Goal: Task Accomplishment & Management: Manage account settings

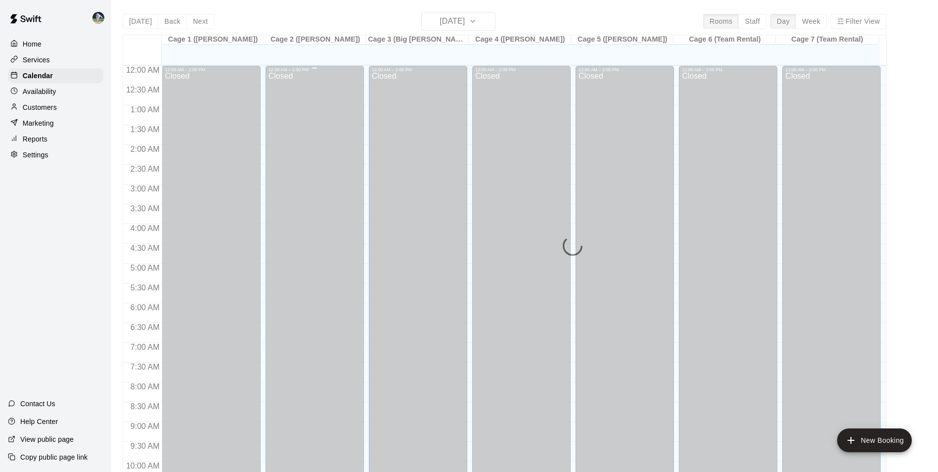
scroll to position [503, 0]
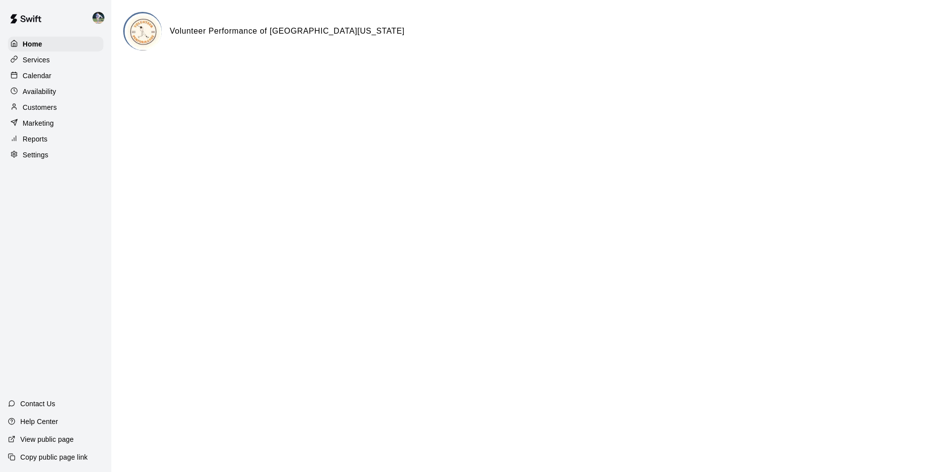
click at [50, 75] on p "Calendar" at bounding box center [37, 76] width 29 height 10
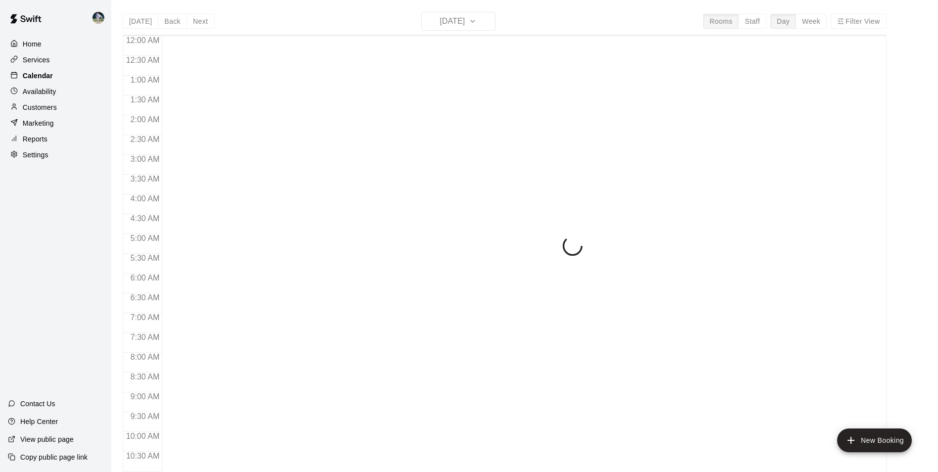
scroll to position [503, 0]
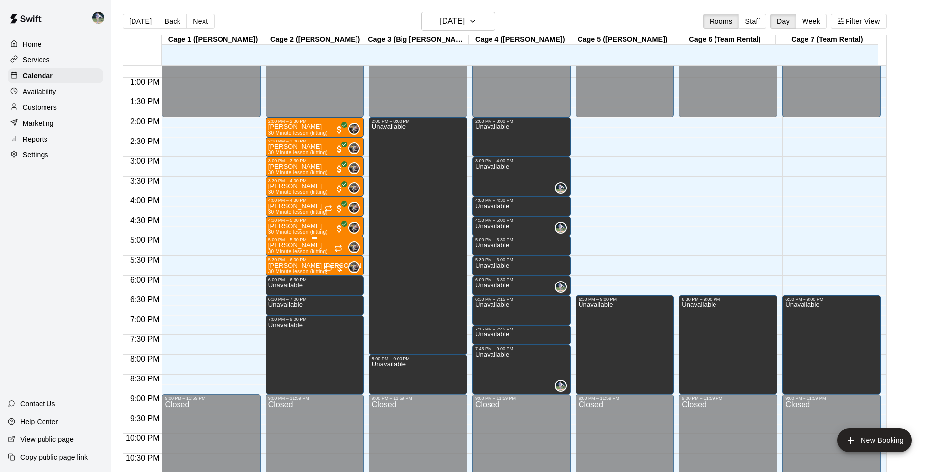
click at [315, 245] on p "[PERSON_NAME]" at bounding box center [298, 245] width 59 height 0
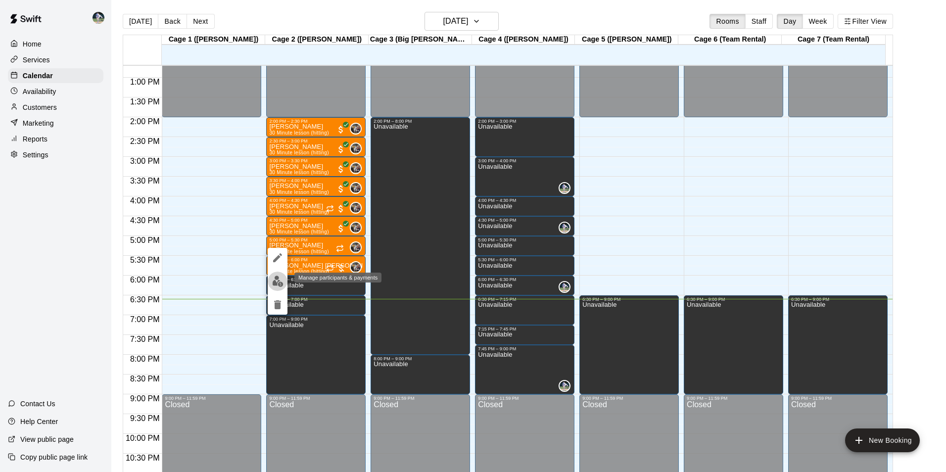
click at [282, 281] on img "edit" at bounding box center [277, 281] width 11 height 11
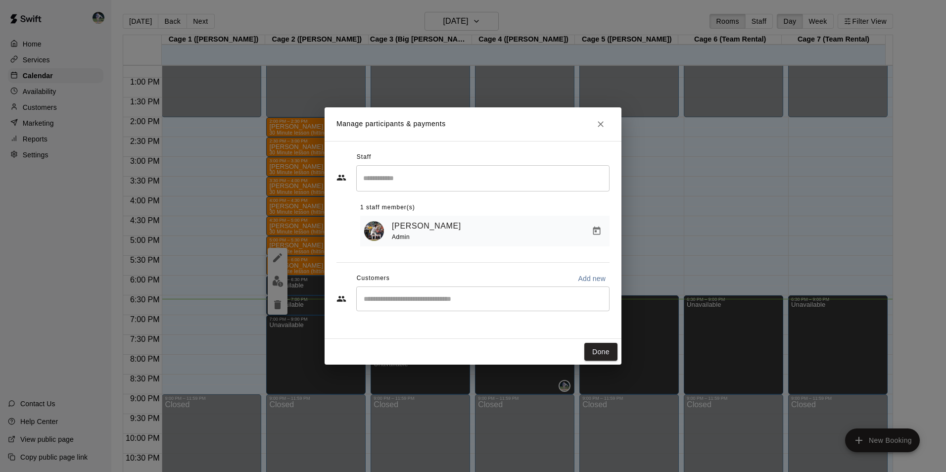
click at [375, 183] on input "Search staff" at bounding box center [483, 178] width 244 height 17
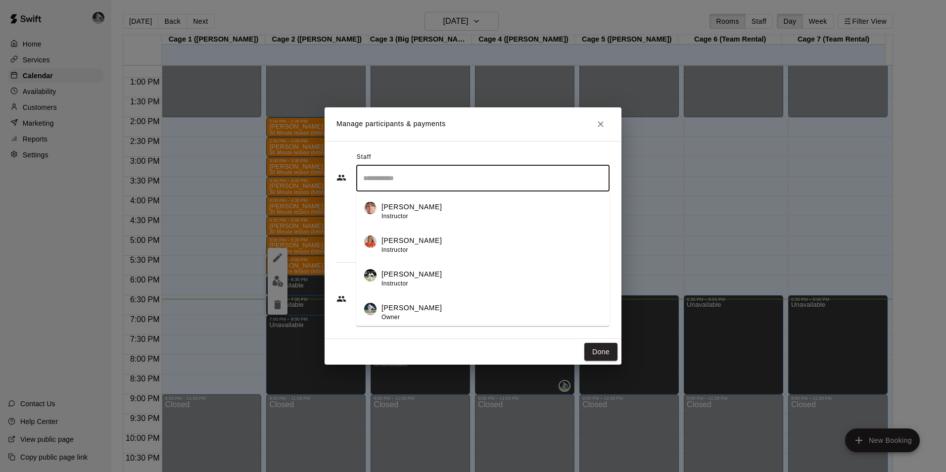
click at [337, 218] on div "​ [PERSON_NAME] Instructor [PERSON_NAME] Instructor [PERSON_NAME] Instructor [P…" at bounding box center [472, 205] width 273 height 81
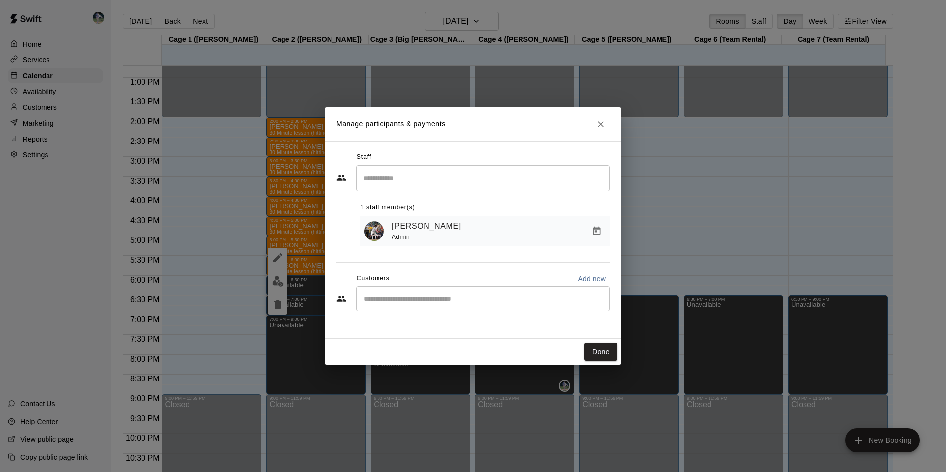
click at [469, 305] on div "​" at bounding box center [482, 298] width 253 height 25
type input "*"
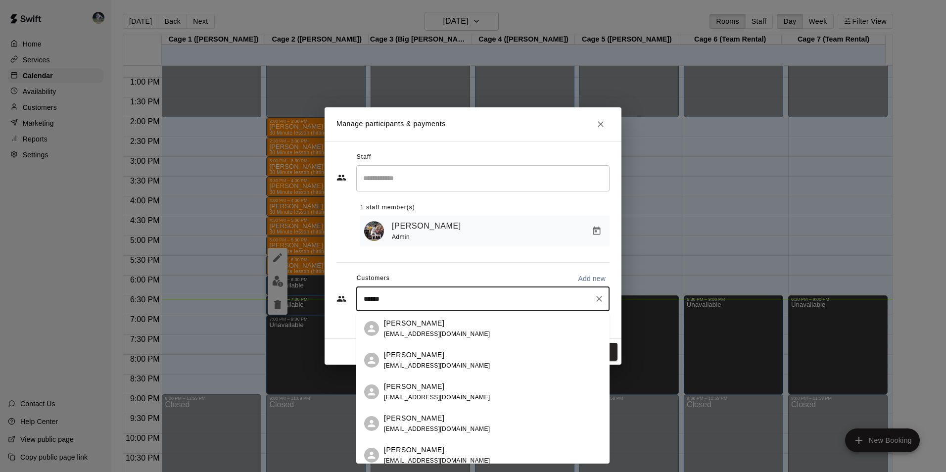
type input "*******"
click at [490, 389] on div "[PERSON_NAME] [EMAIL_ADDRESS][DOMAIN_NAME]" at bounding box center [493, 391] width 218 height 21
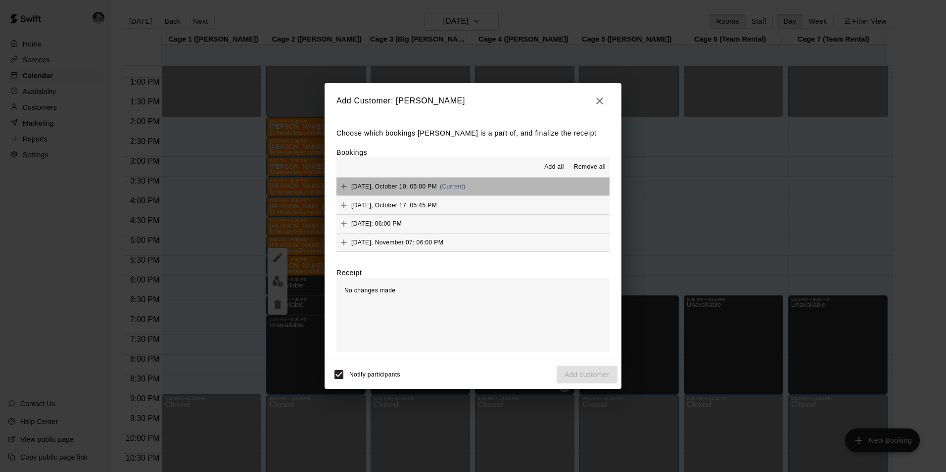
click at [479, 186] on button "[DATE], October 10: 05:00 PM (Current)" at bounding box center [472, 187] width 273 height 18
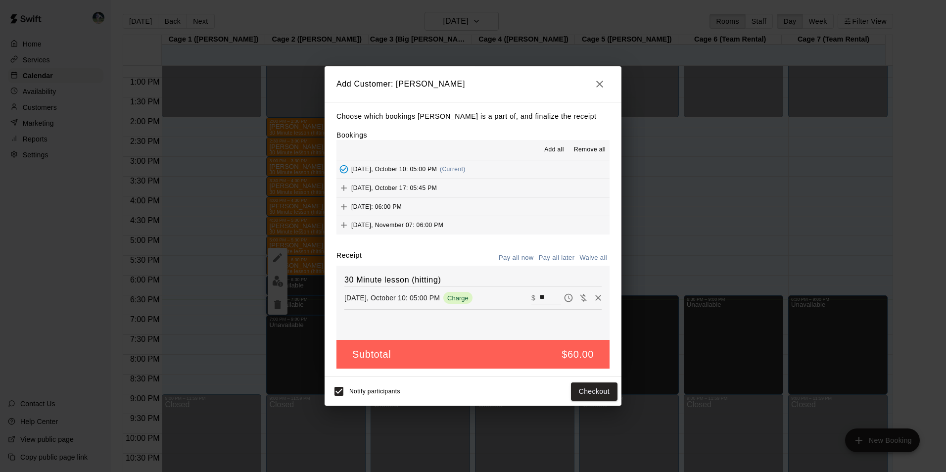
click at [544, 294] on input "**" at bounding box center [550, 297] width 22 height 13
click at [601, 388] on button "Checkout" at bounding box center [594, 391] width 46 height 18
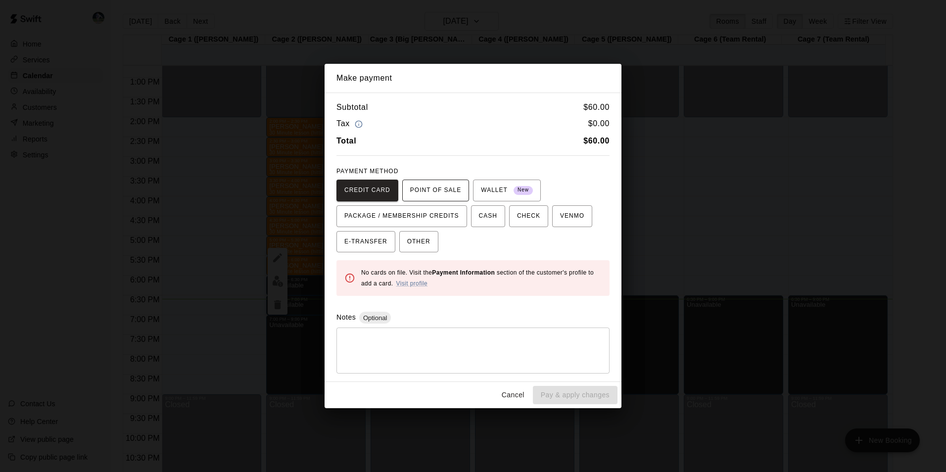
click at [446, 195] on span "POINT OF SALE" at bounding box center [435, 191] width 51 height 16
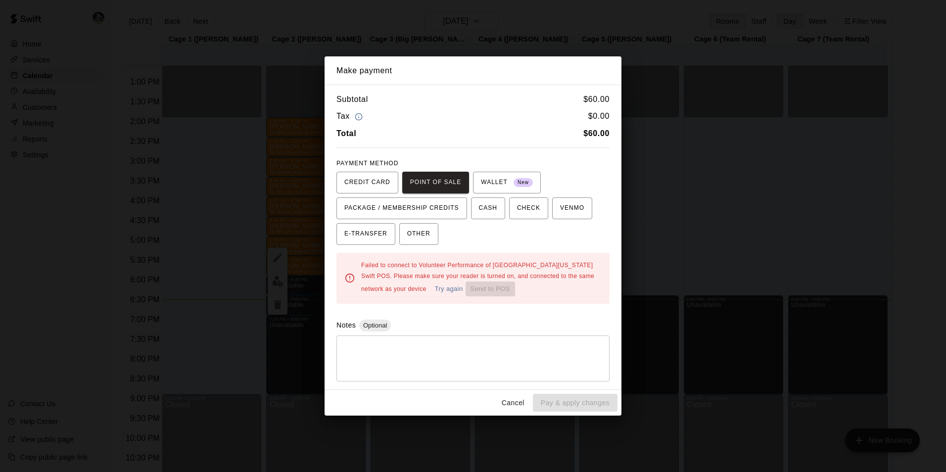
click at [432, 289] on button "Try again" at bounding box center [448, 288] width 33 height 15
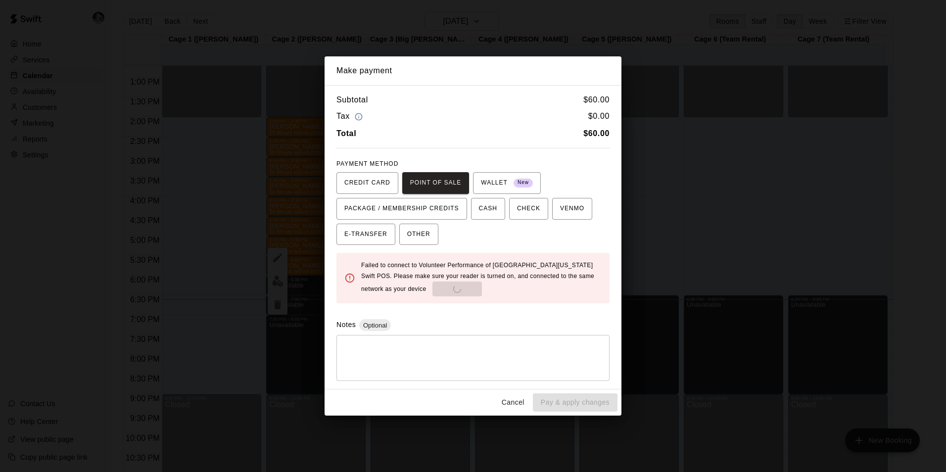
click at [401, 289] on div "Failed to connect to Volunteer Performance of [GEOGRAPHIC_DATA][US_STATE] Swift…" at bounding box center [481, 278] width 240 height 37
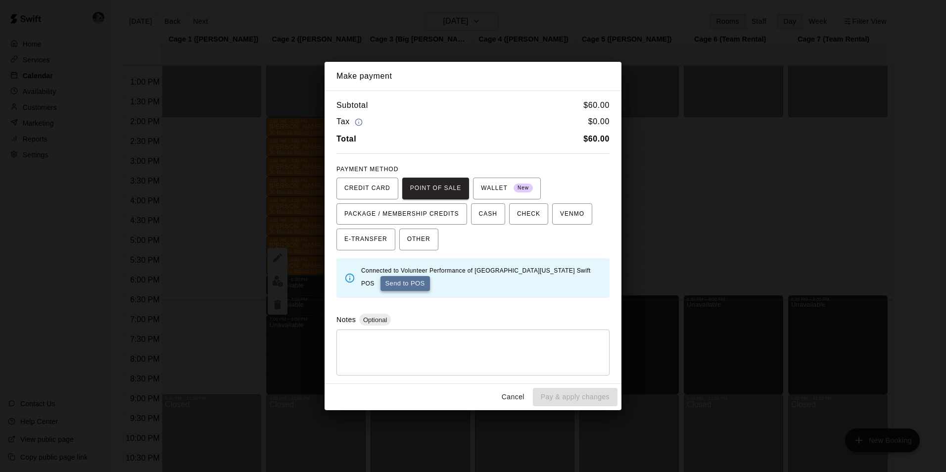
click at [381, 279] on button "Send to POS" at bounding box center [404, 283] width 49 height 15
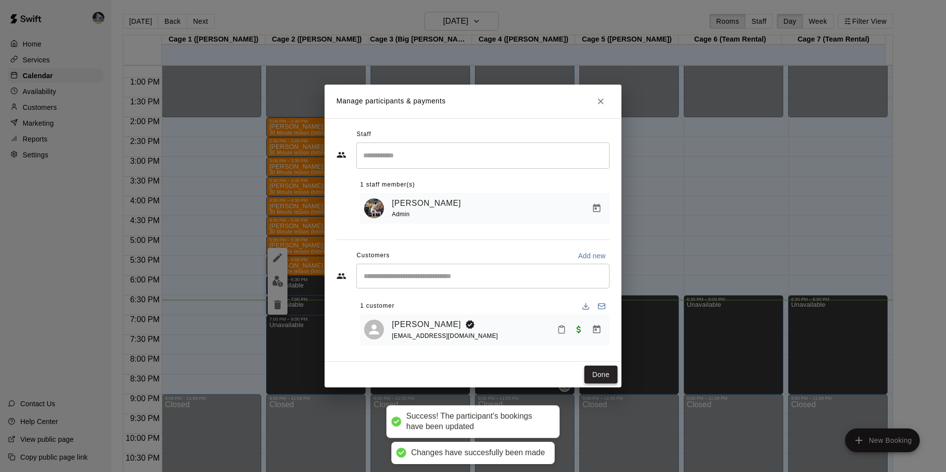
click at [597, 372] on button "Done" at bounding box center [600, 375] width 33 height 18
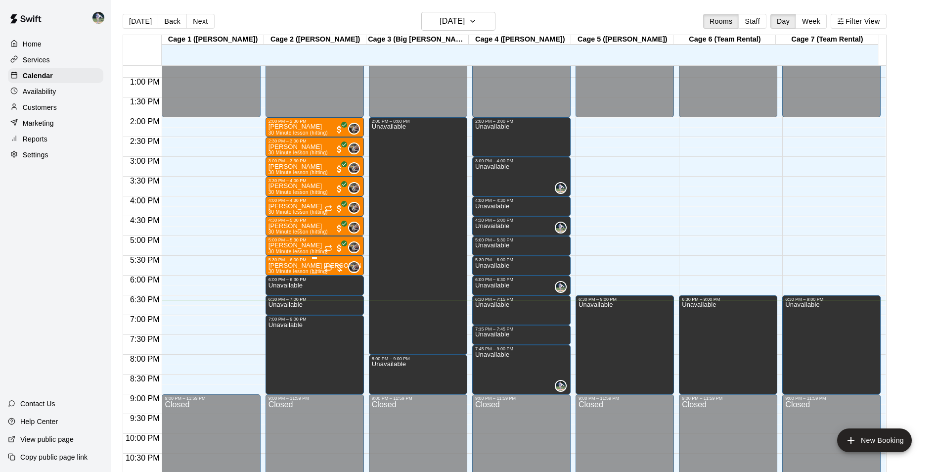
click at [289, 259] on div at bounding box center [315, 257] width 92 height 1
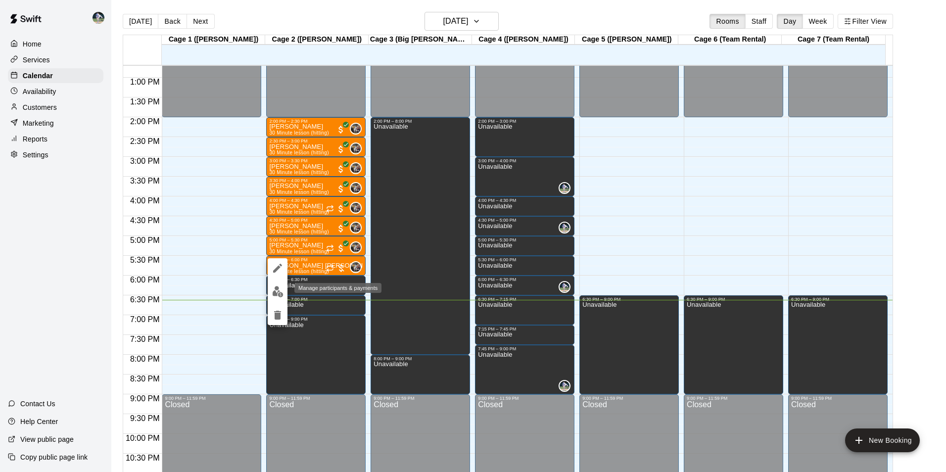
click at [278, 289] on img "edit" at bounding box center [277, 291] width 11 height 11
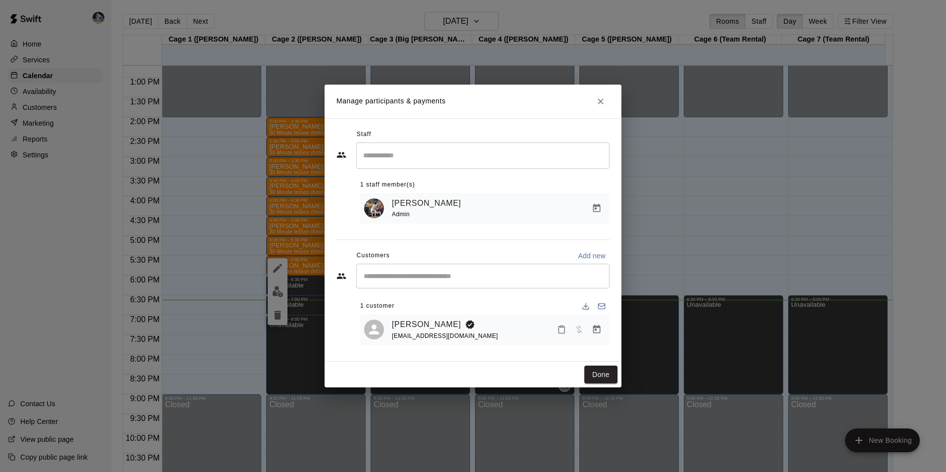
click at [410, 287] on div "​" at bounding box center [482, 276] width 253 height 25
click at [579, 330] on span "Has not paid" at bounding box center [579, 329] width 18 height 8
click at [595, 328] on icon "Manage bookings & payment" at bounding box center [596, 329] width 7 height 8
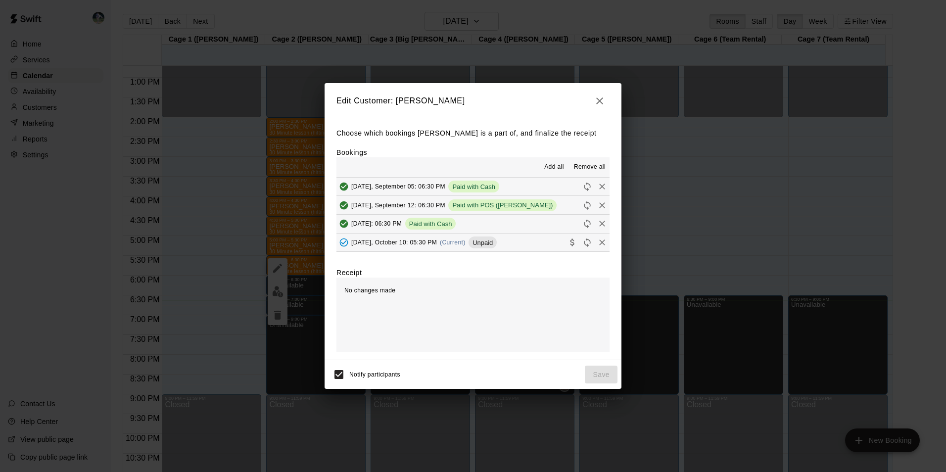
click at [423, 239] on span "[DATE], October 10: 05:30 PM" at bounding box center [394, 242] width 86 height 7
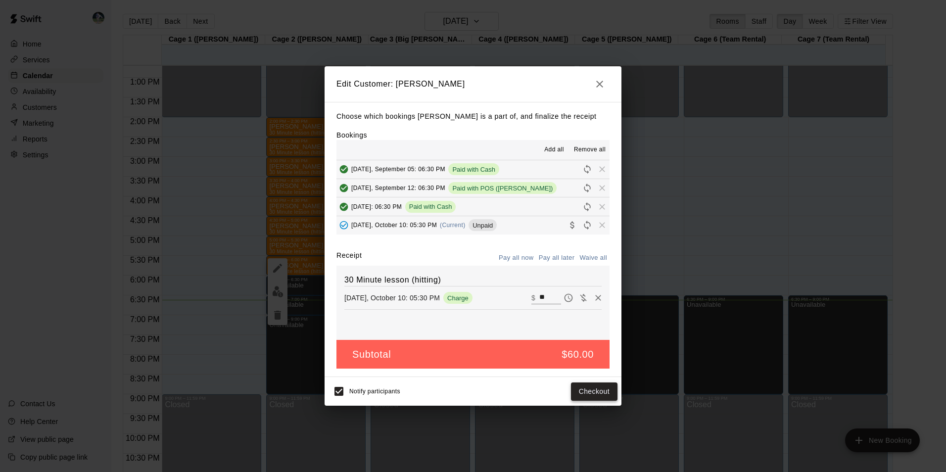
click at [577, 388] on button "Checkout" at bounding box center [594, 391] width 46 height 18
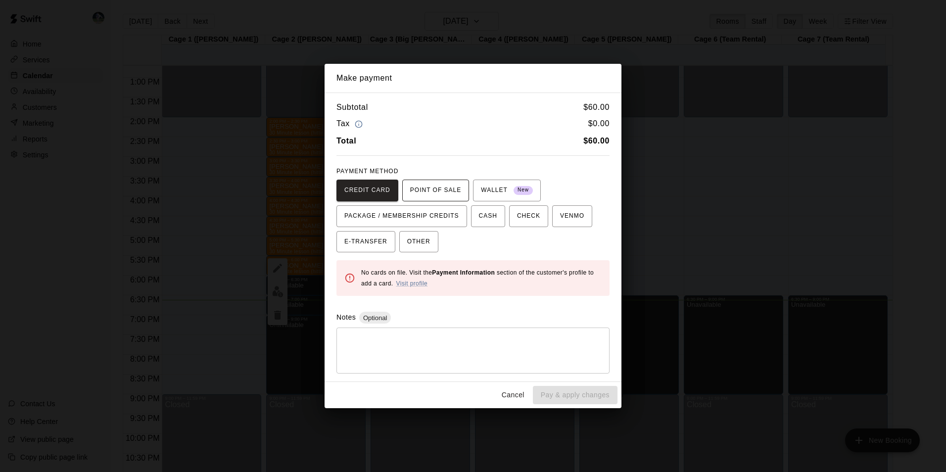
click at [417, 188] on span "POINT OF SALE" at bounding box center [435, 191] width 51 height 16
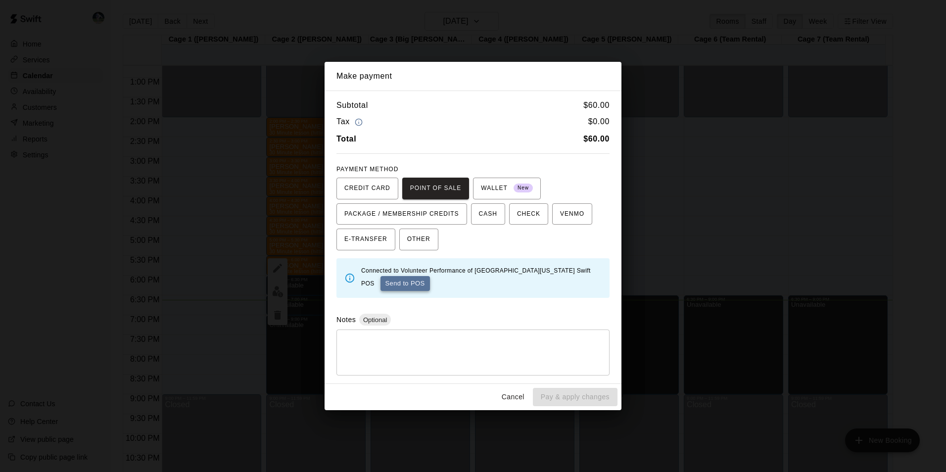
click at [393, 283] on button "Send to POS" at bounding box center [404, 283] width 49 height 15
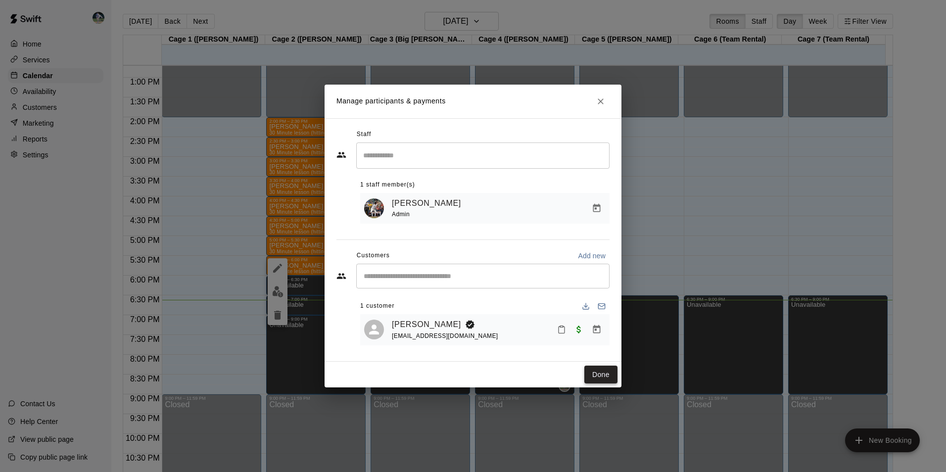
click at [606, 374] on button "Done" at bounding box center [600, 375] width 33 height 18
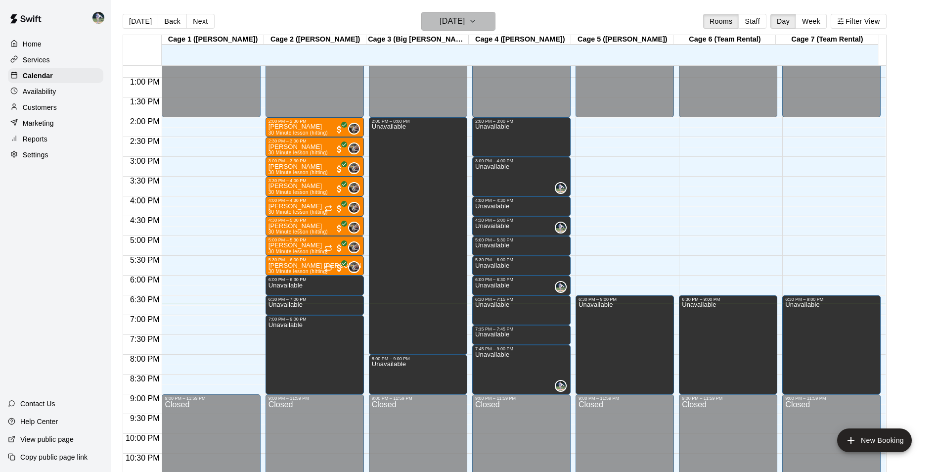
click at [491, 17] on button "[DATE]" at bounding box center [458, 21] width 74 height 19
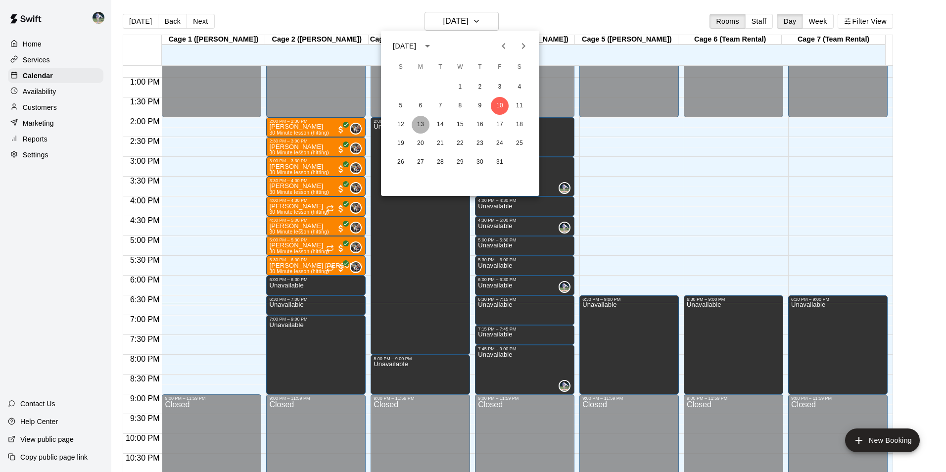
click at [426, 123] on button "13" at bounding box center [421, 125] width 18 height 18
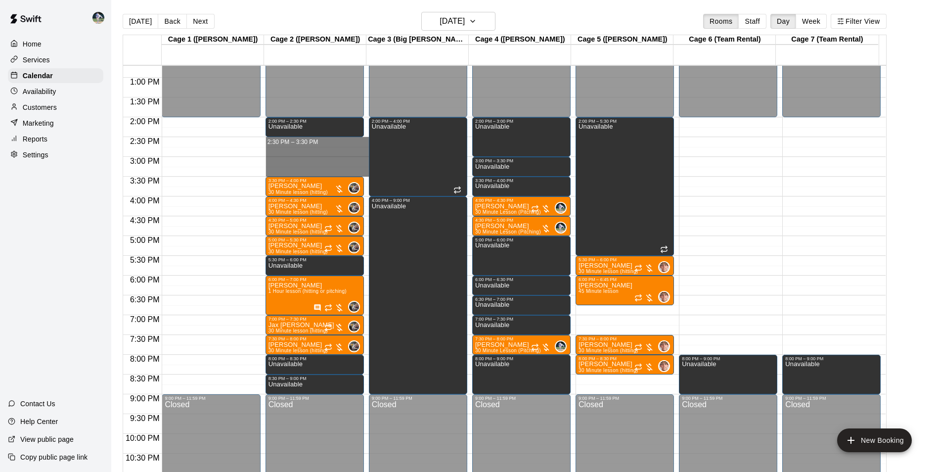
drag, startPoint x: 302, startPoint y: 141, endPoint x: 302, endPoint y: 171, distance: 29.7
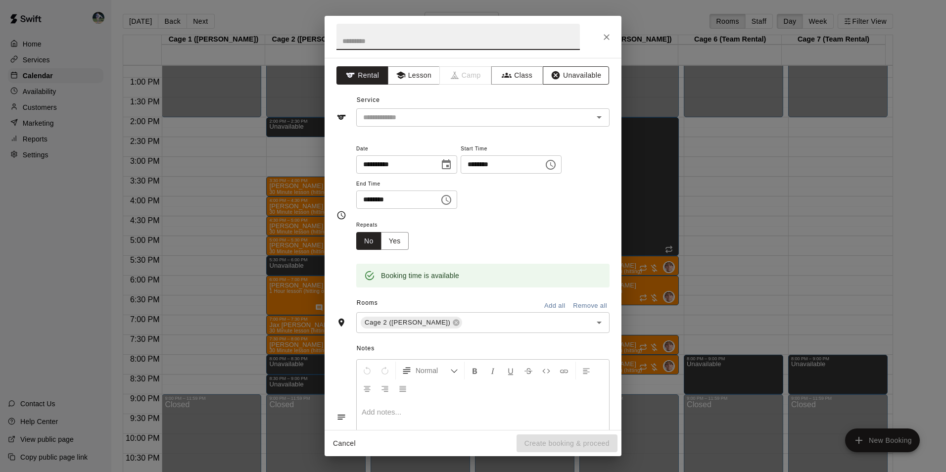
click at [551, 72] on icon "button" at bounding box center [556, 75] width 10 height 10
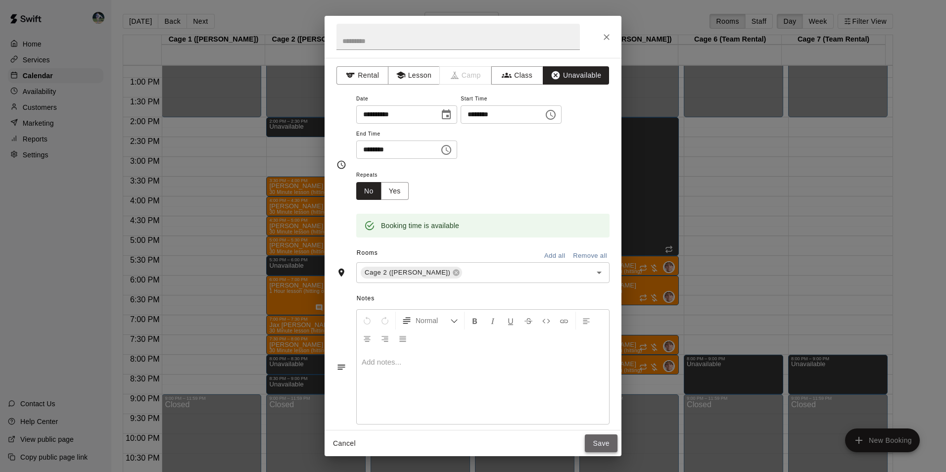
click at [606, 440] on button "Save" at bounding box center [601, 443] width 33 height 18
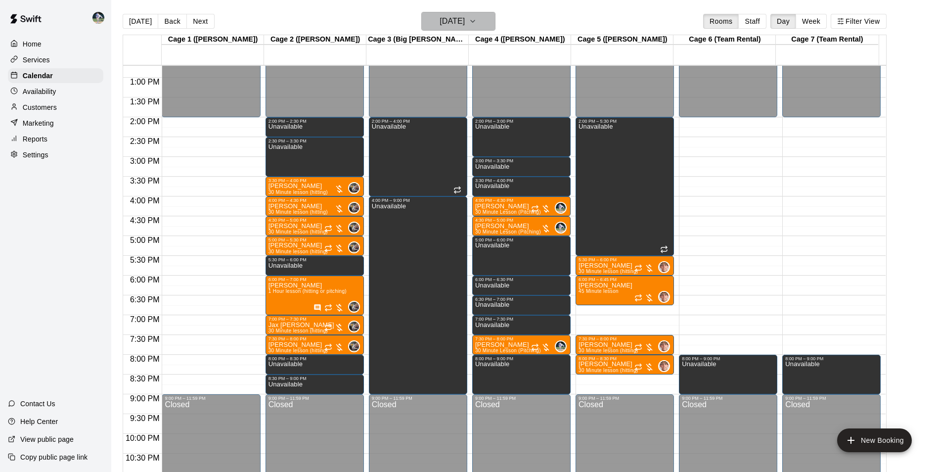
click at [465, 22] on h6 "[DATE]" at bounding box center [452, 21] width 25 height 14
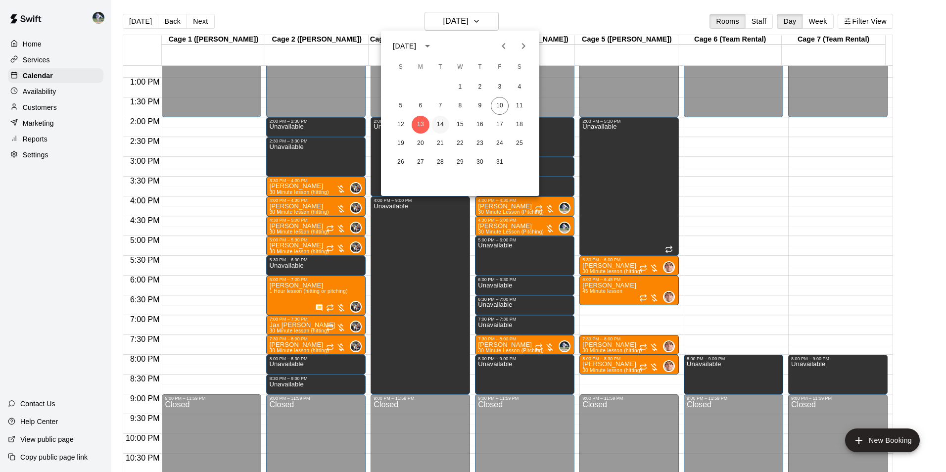
click at [441, 125] on button "14" at bounding box center [440, 125] width 18 height 18
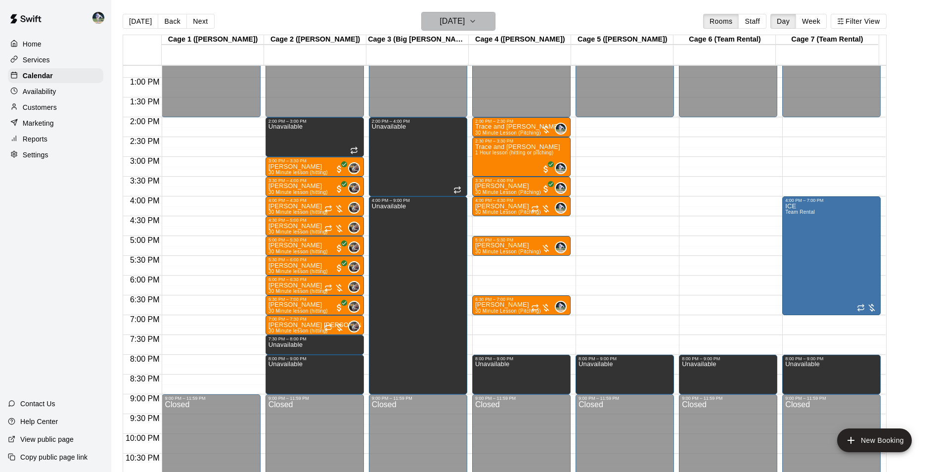
click at [451, 17] on h6 "[DATE]" at bounding box center [452, 21] width 25 height 14
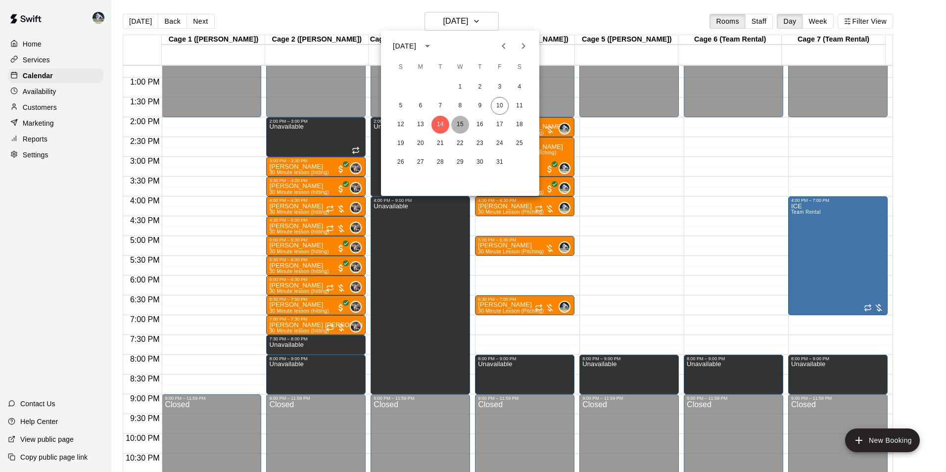
click at [457, 120] on button "15" at bounding box center [460, 125] width 18 height 18
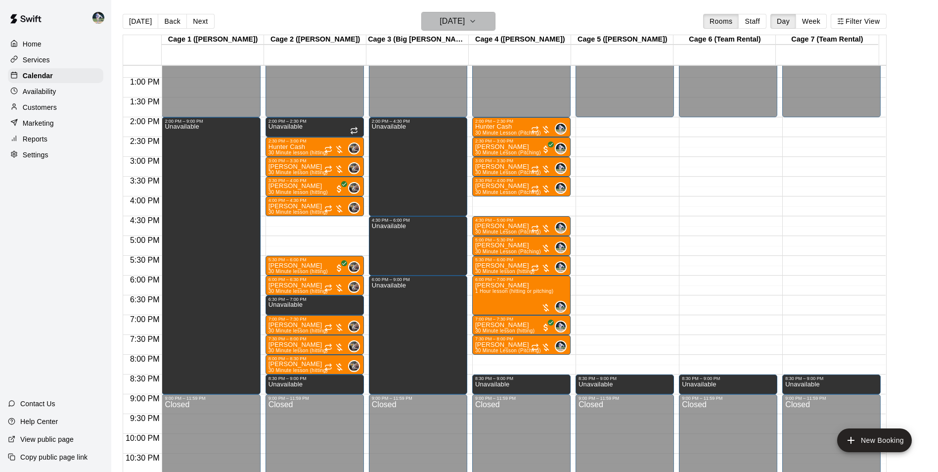
click at [433, 30] on button "[DATE]" at bounding box center [458, 21] width 74 height 19
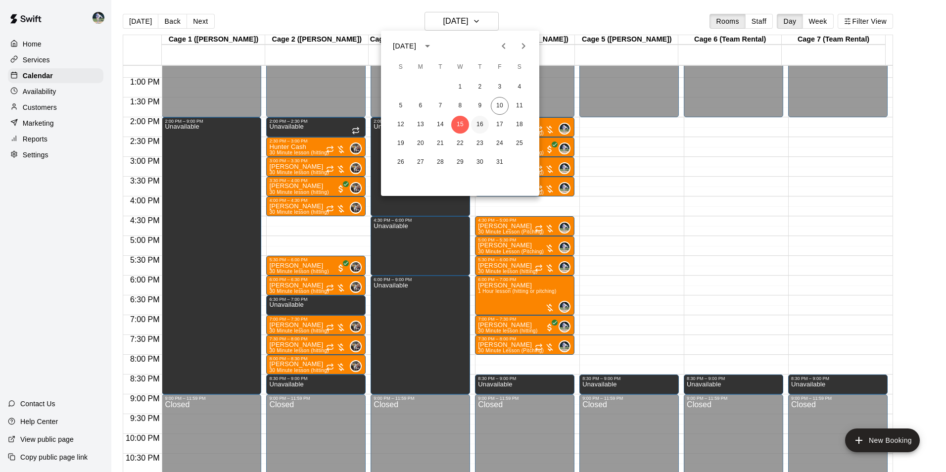
click at [481, 130] on button "16" at bounding box center [480, 125] width 18 height 18
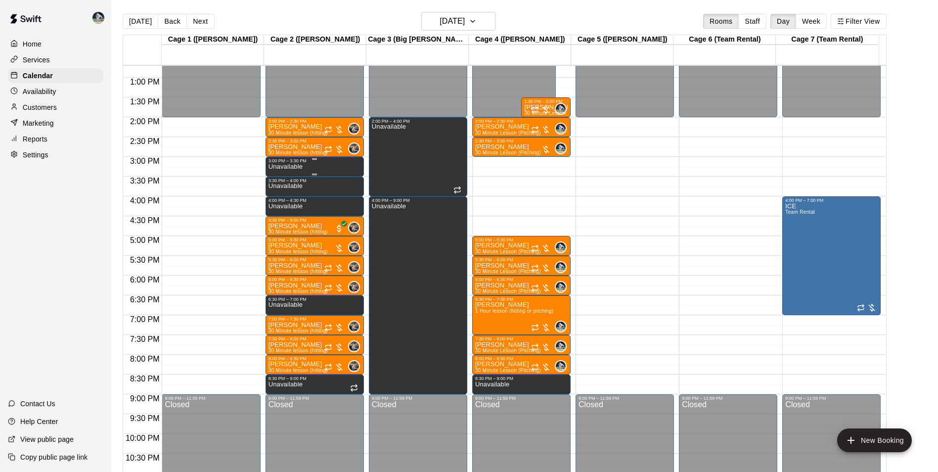
click at [288, 167] on p "Unavailable" at bounding box center [286, 167] width 34 height 0
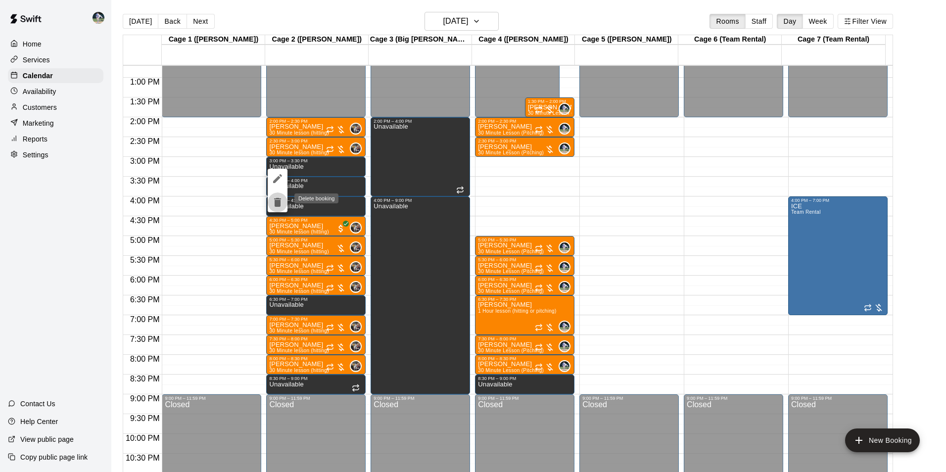
click at [277, 204] on icon "delete" at bounding box center [277, 202] width 7 height 9
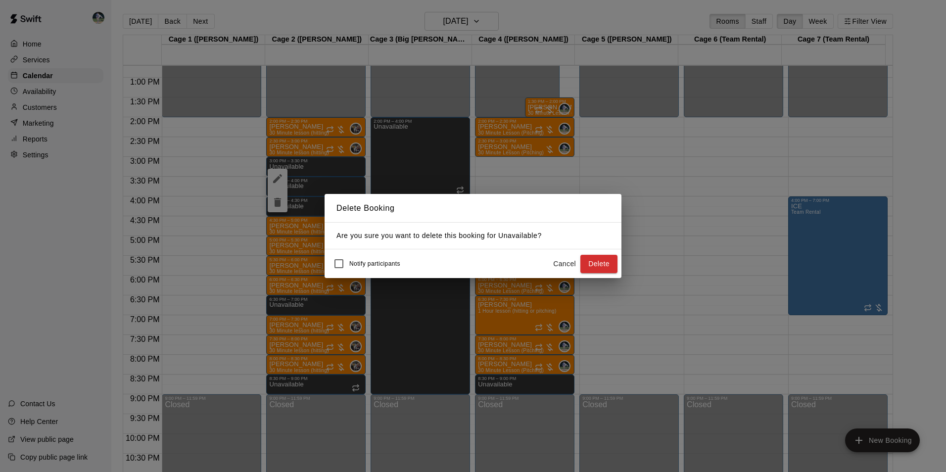
drag, startPoint x: 615, startPoint y: 263, endPoint x: 600, endPoint y: 263, distance: 15.8
click at [611, 263] on button "Delete" at bounding box center [598, 264] width 37 height 18
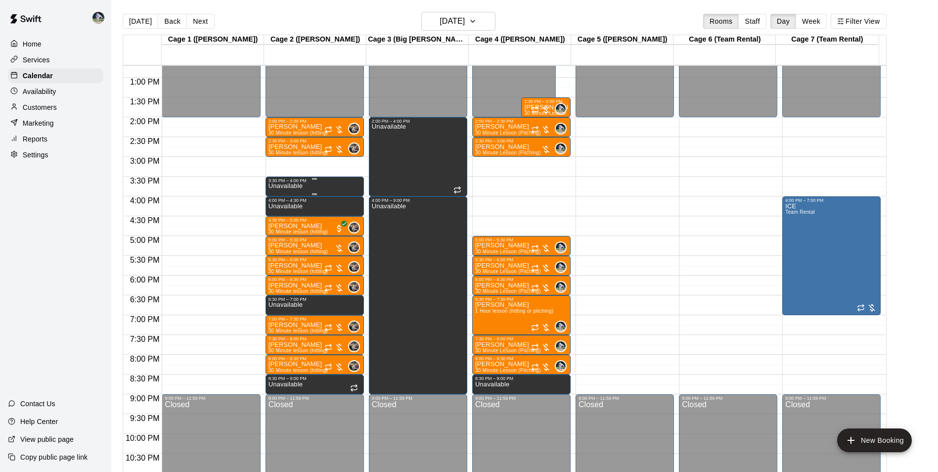
click at [284, 182] on div "3:30 PM – 4:00 PM" at bounding box center [315, 180] width 92 height 5
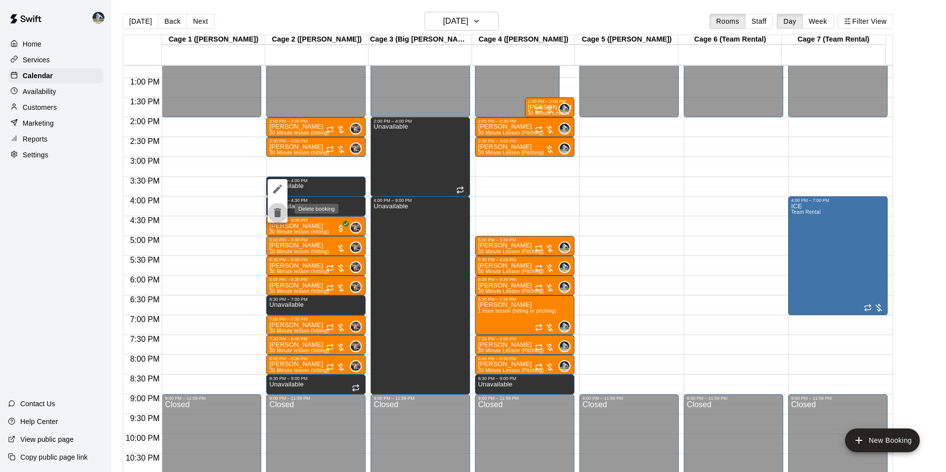
click at [282, 210] on icon "delete" at bounding box center [278, 213] width 12 height 12
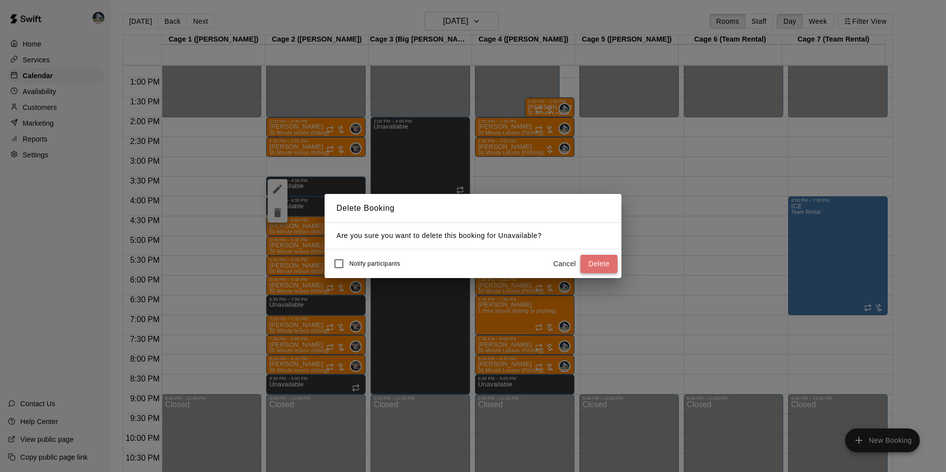
click at [589, 260] on button "Delete" at bounding box center [598, 264] width 37 height 18
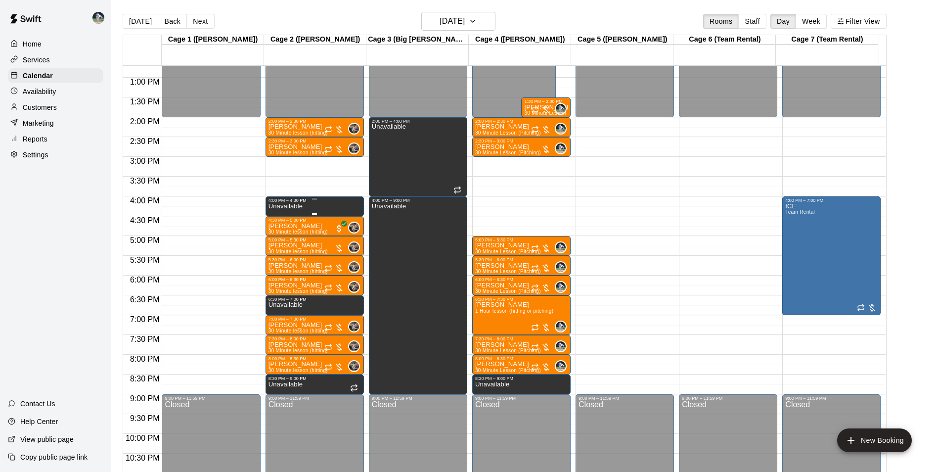
click at [301, 206] on div "Unavailable" at bounding box center [286, 439] width 34 height 472
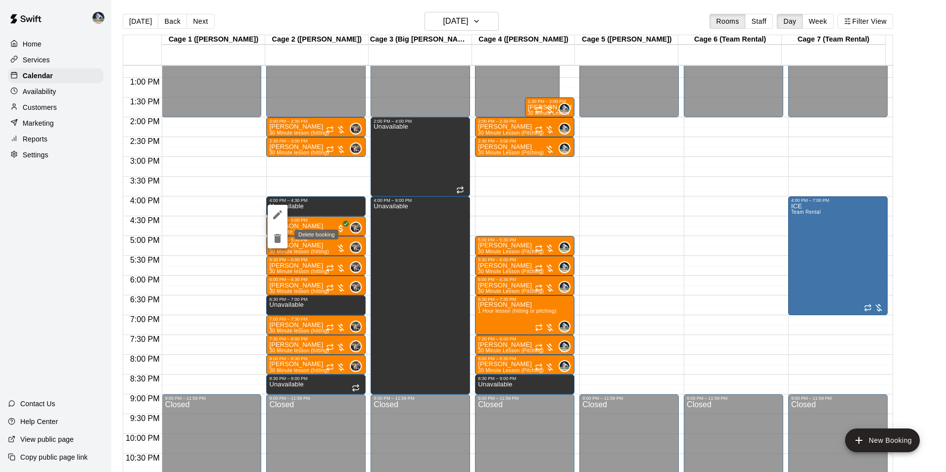
click at [275, 239] on icon "delete" at bounding box center [278, 238] width 12 height 12
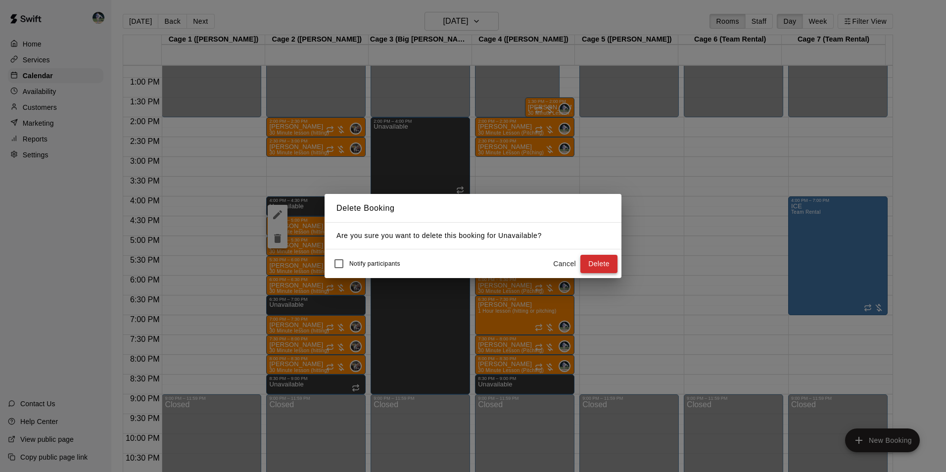
click at [611, 262] on button "Delete" at bounding box center [598, 264] width 37 height 18
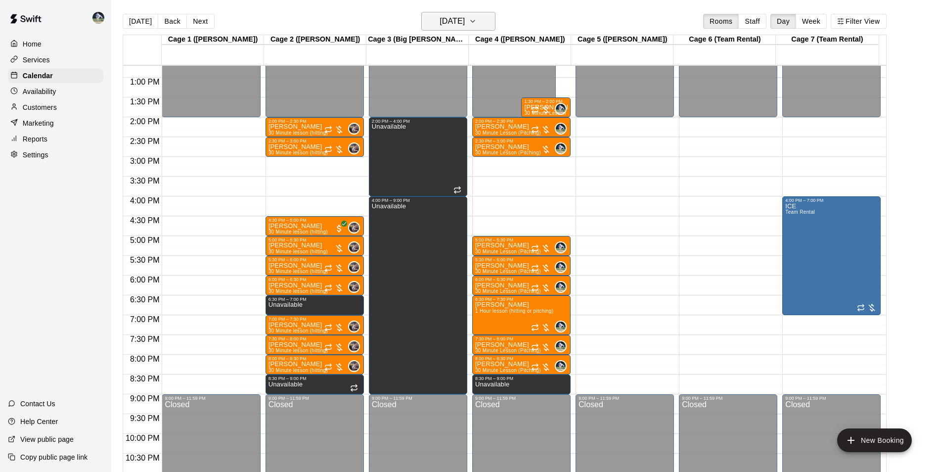
click at [440, 25] on h6 "[DATE]" at bounding box center [452, 21] width 25 height 14
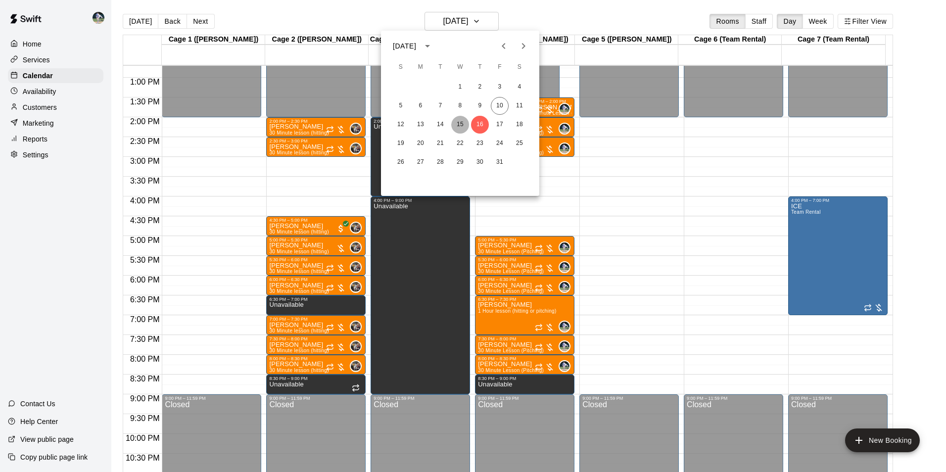
click at [462, 126] on button "15" at bounding box center [460, 125] width 18 height 18
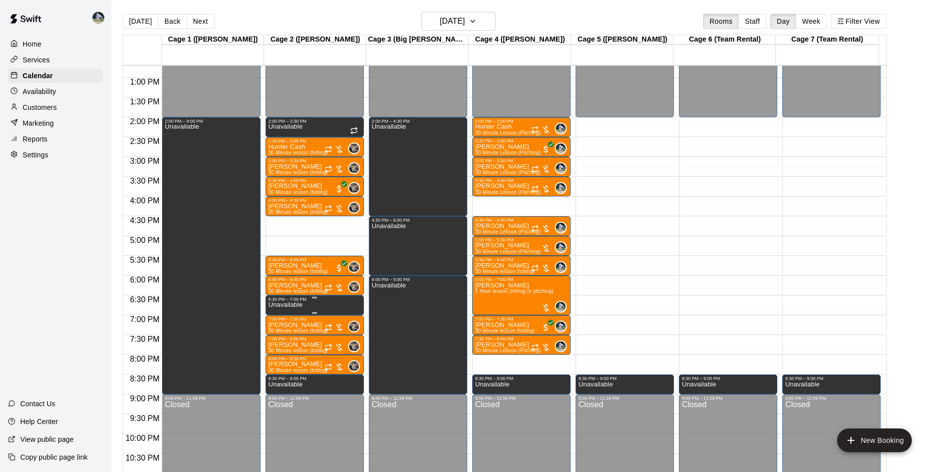
click at [269, 305] on p "Unavailable" at bounding box center [286, 305] width 34 height 0
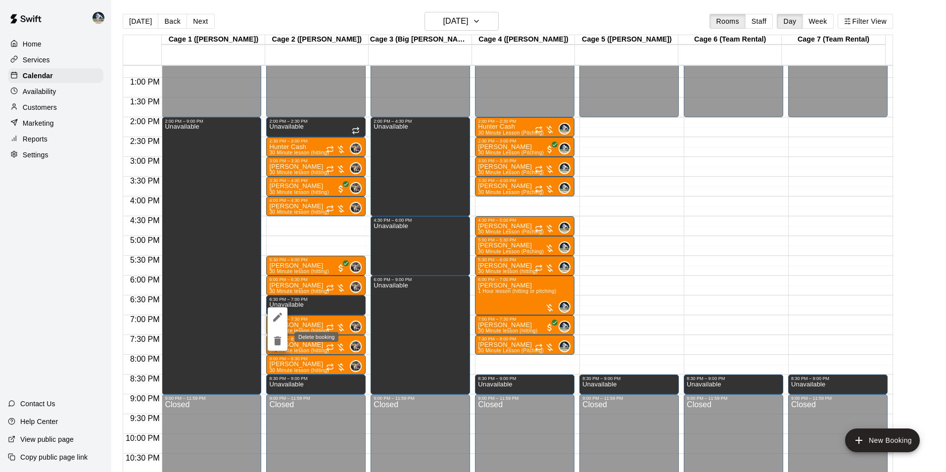
click at [282, 344] on icon "delete" at bounding box center [278, 341] width 12 height 12
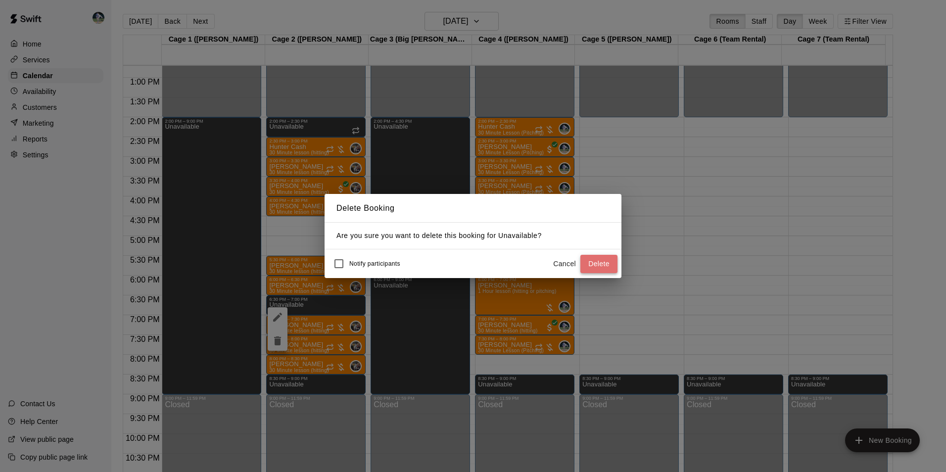
click at [601, 270] on button "Delete" at bounding box center [598, 264] width 37 height 18
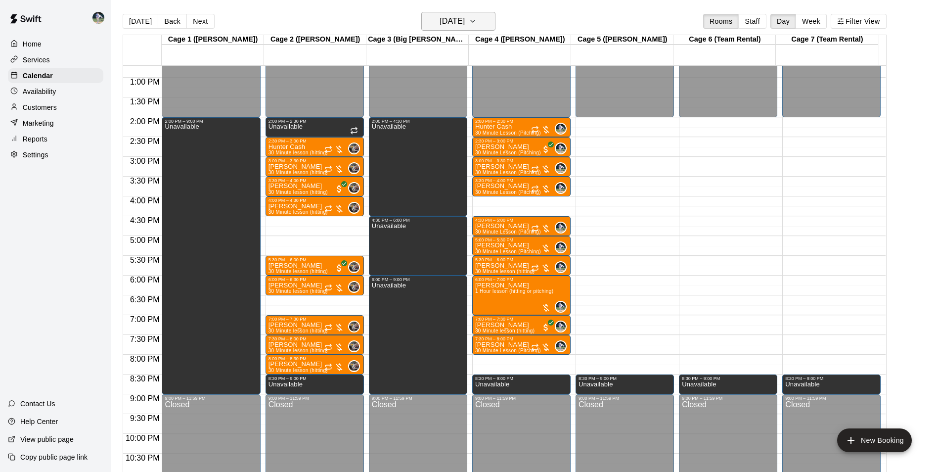
click at [458, 16] on h6 "[DATE]" at bounding box center [452, 21] width 25 height 14
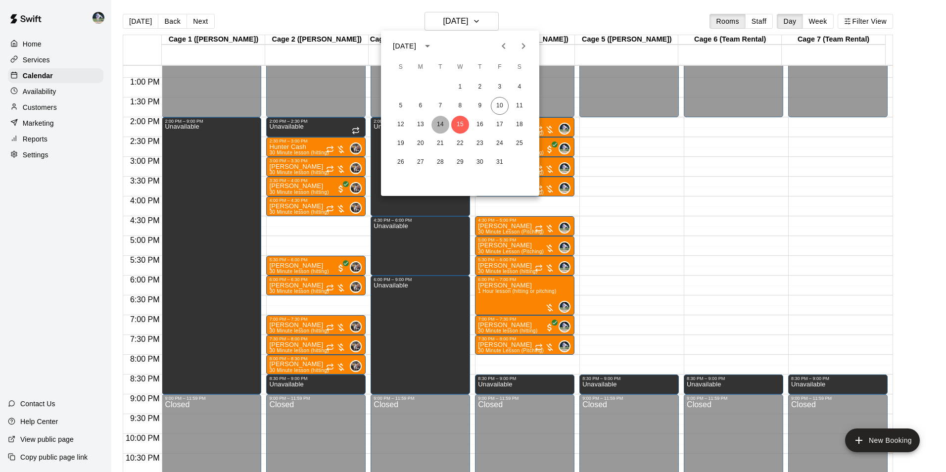
click at [438, 131] on button "14" at bounding box center [440, 125] width 18 height 18
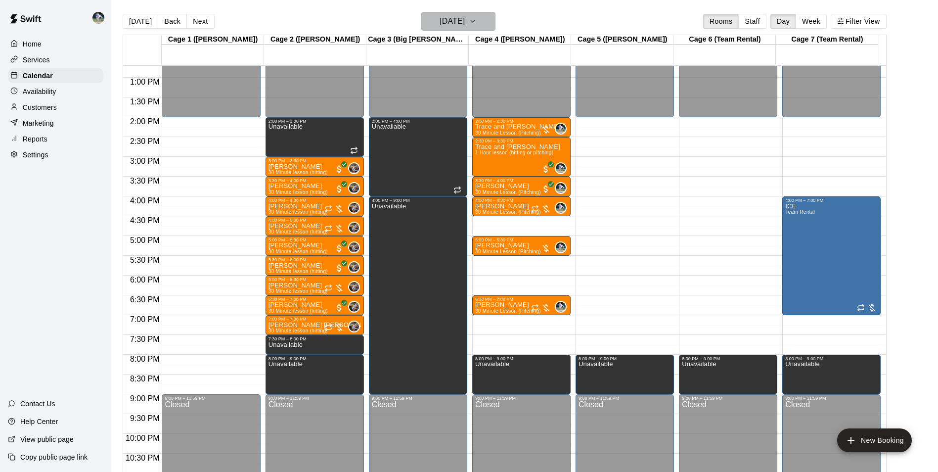
click at [440, 27] on h6 "[DATE]" at bounding box center [452, 21] width 25 height 14
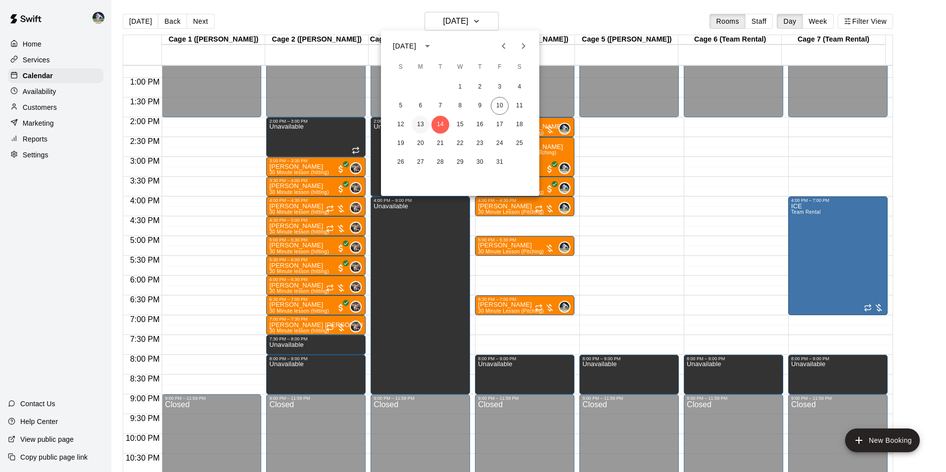
click at [420, 128] on button "13" at bounding box center [421, 125] width 18 height 18
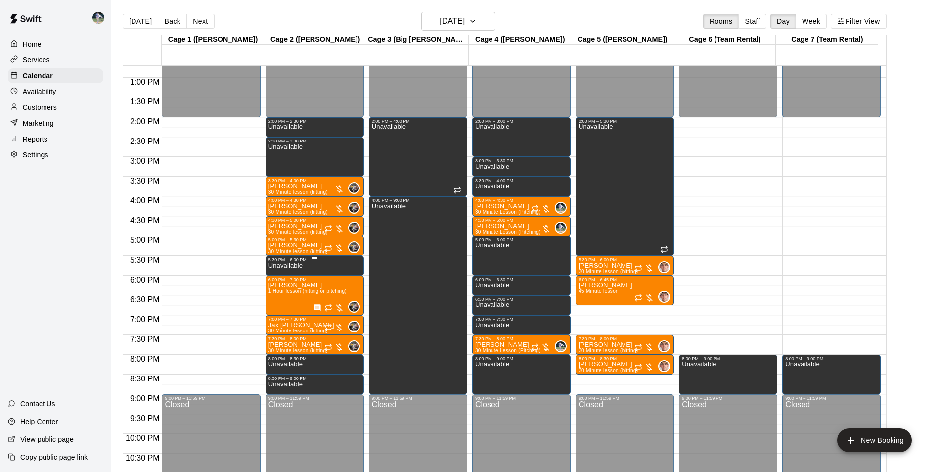
click at [294, 261] on div "5:30 PM – 6:00 PM" at bounding box center [315, 259] width 92 height 5
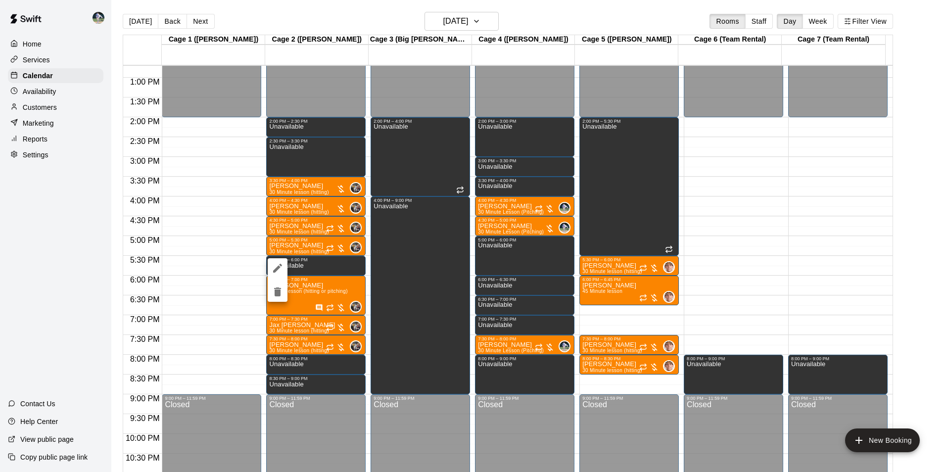
click at [277, 294] on icon "delete" at bounding box center [277, 291] width 7 height 9
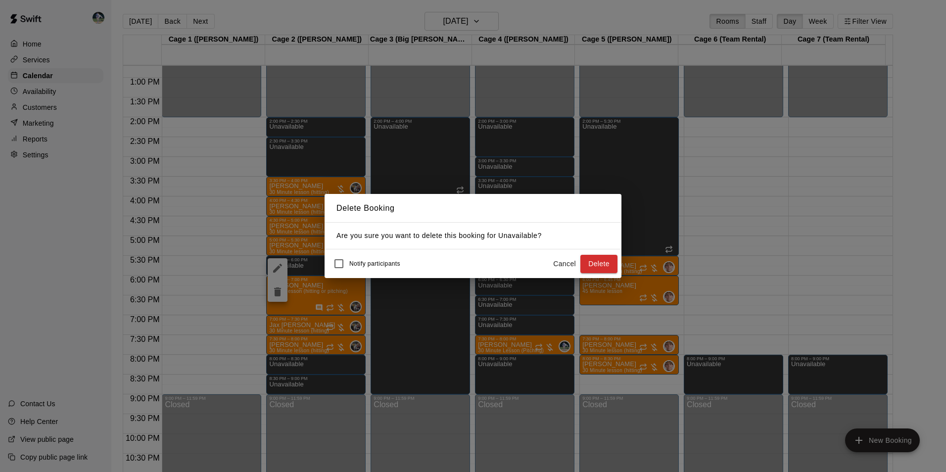
click at [580, 264] on button "Cancel" at bounding box center [565, 264] width 32 height 18
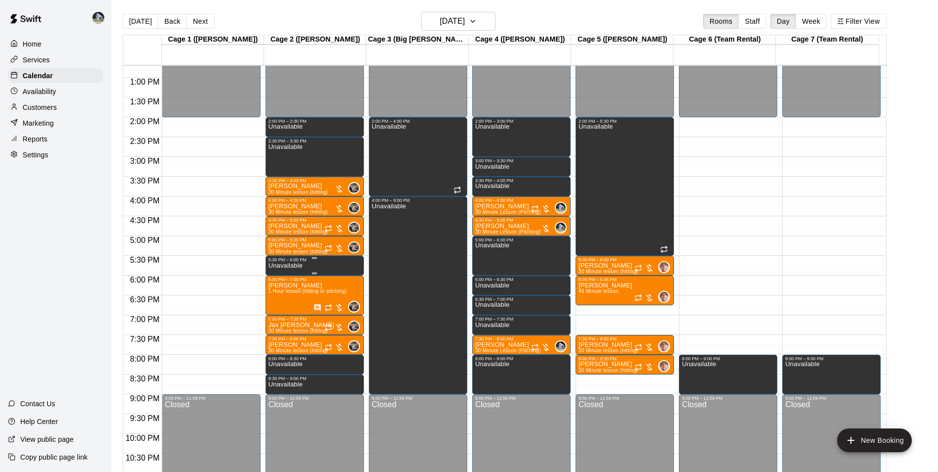
click at [273, 262] on div "5:30 PM – 6:00 PM" at bounding box center [315, 259] width 92 height 5
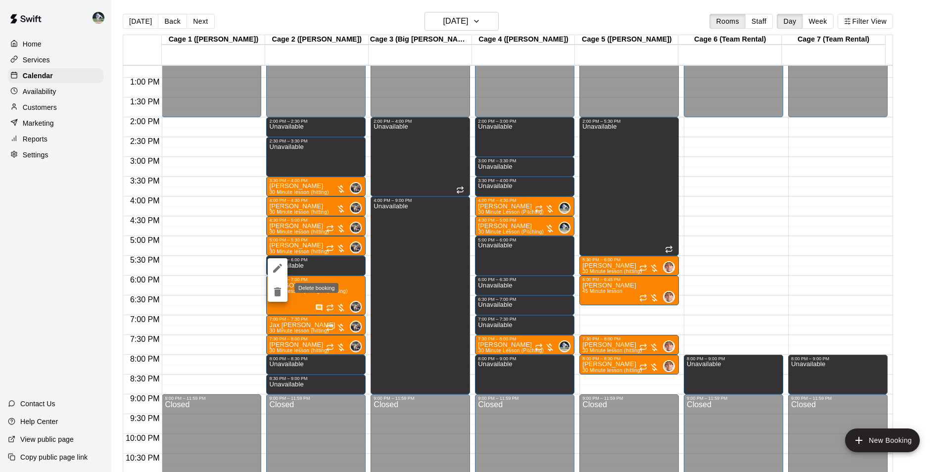
click at [273, 292] on icon "delete" at bounding box center [278, 292] width 12 height 12
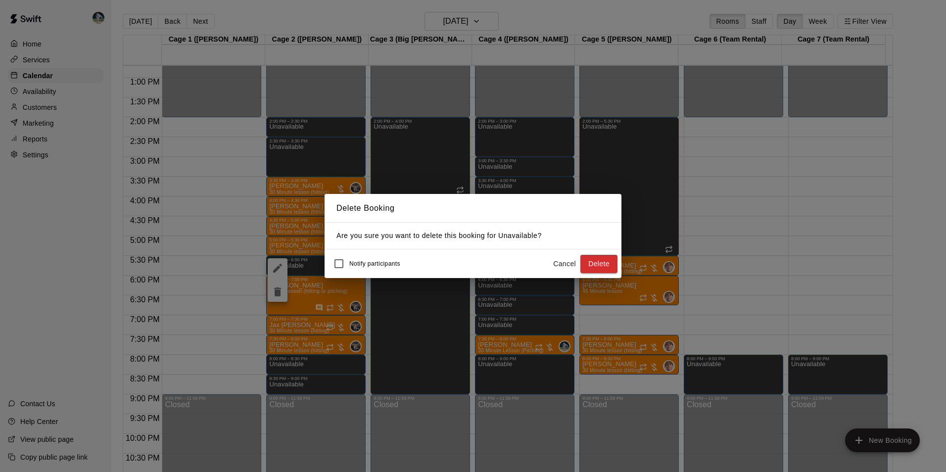
click at [605, 260] on button "Delete" at bounding box center [598, 264] width 37 height 18
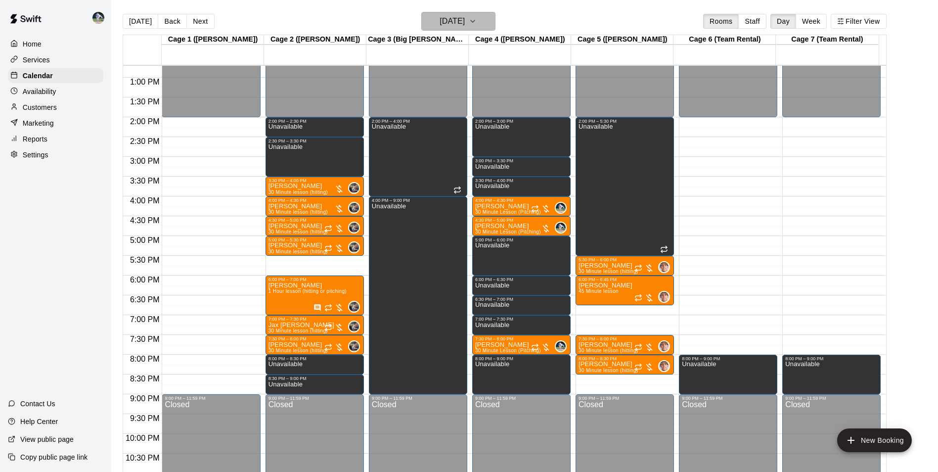
click at [446, 24] on h6 "[DATE]" at bounding box center [452, 21] width 25 height 14
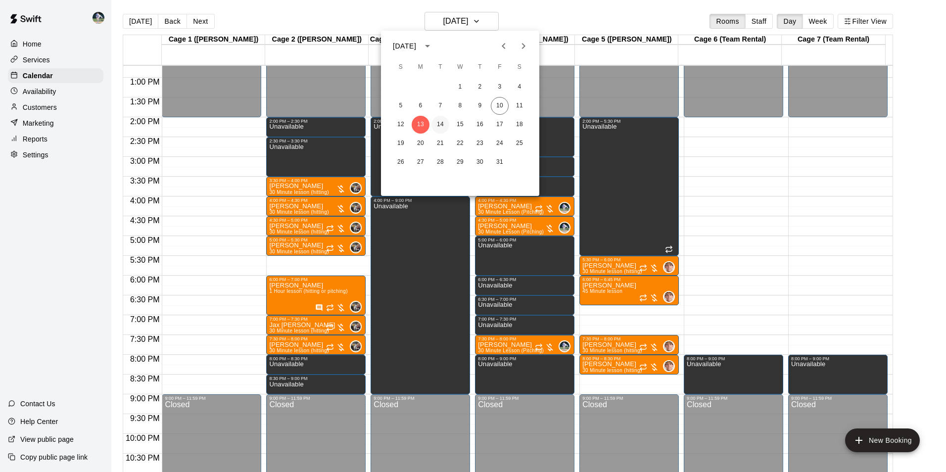
click at [444, 125] on button "14" at bounding box center [440, 125] width 18 height 18
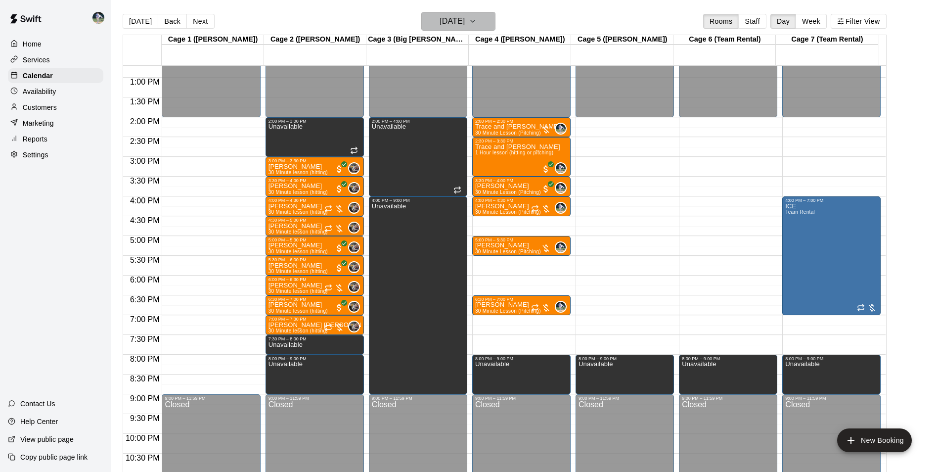
click at [461, 18] on h6 "[DATE]" at bounding box center [452, 21] width 25 height 14
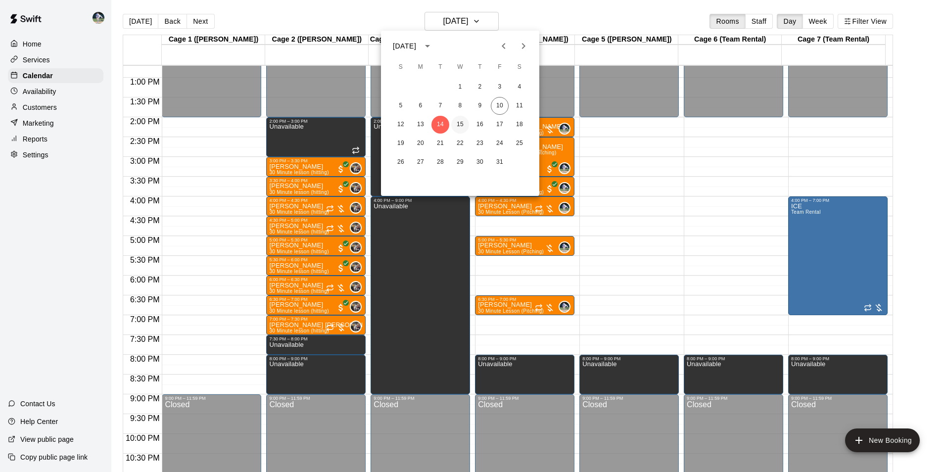
click at [459, 132] on button "15" at bounding box center [460, 125] width 18 height 18
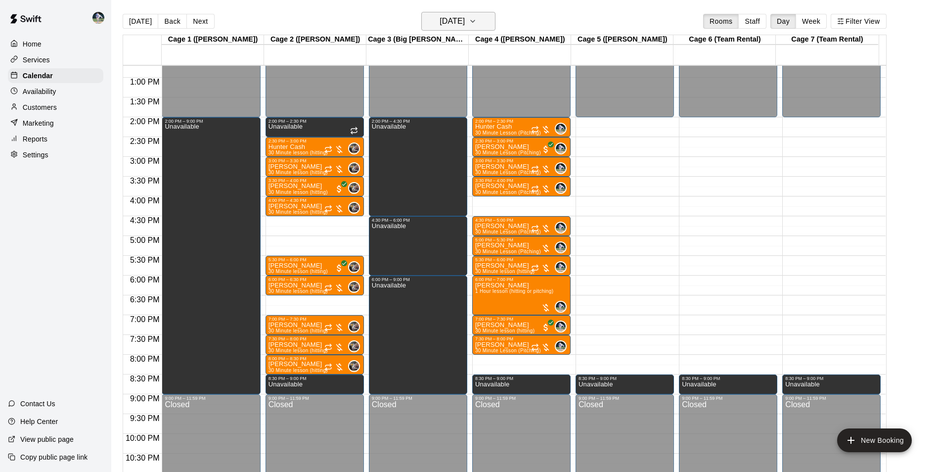
click at [461, 27] on h6 "[DATE]" at bounding box center [452, 21] width 25 height 14
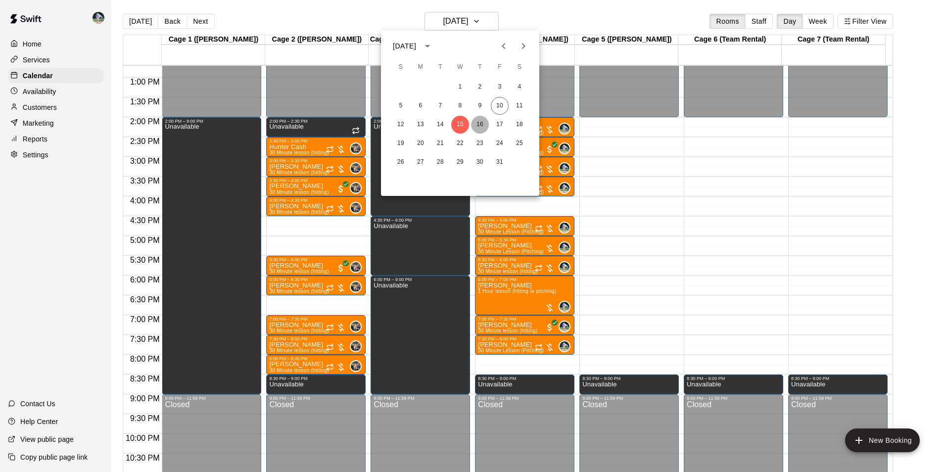
click at [483, 129] on button "16" at bounding box center [480, 125] width 18 height 18
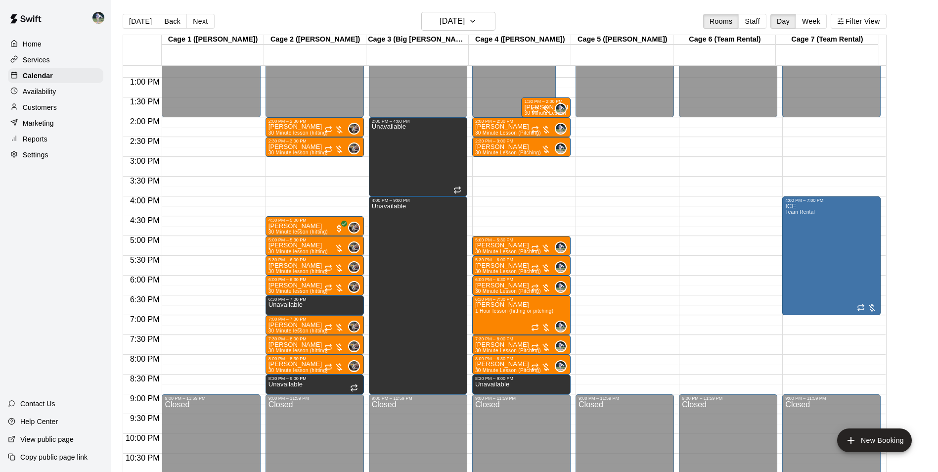
click at [452, 11] on main "[DATE] Back [DATE][DATE] Rooms Staff Day Week Filter View Cage 1 ([PERSON_NAME]…" at bounding box center [524, 244] width 827 height 488
click at [452, 20] on h6 "[DATE]" at bounding box center [452, 21] width 25 height 14
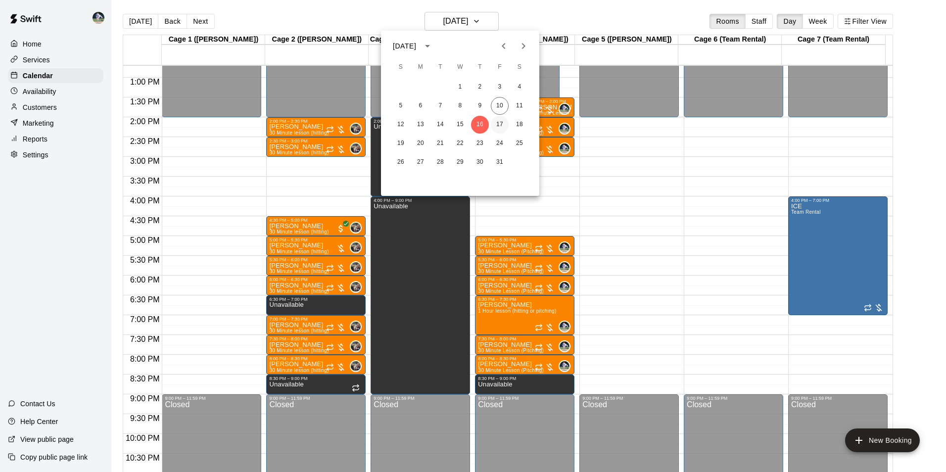
click at [499, 122] on button "17" at bounding box center [500, 125] width 18 height 18
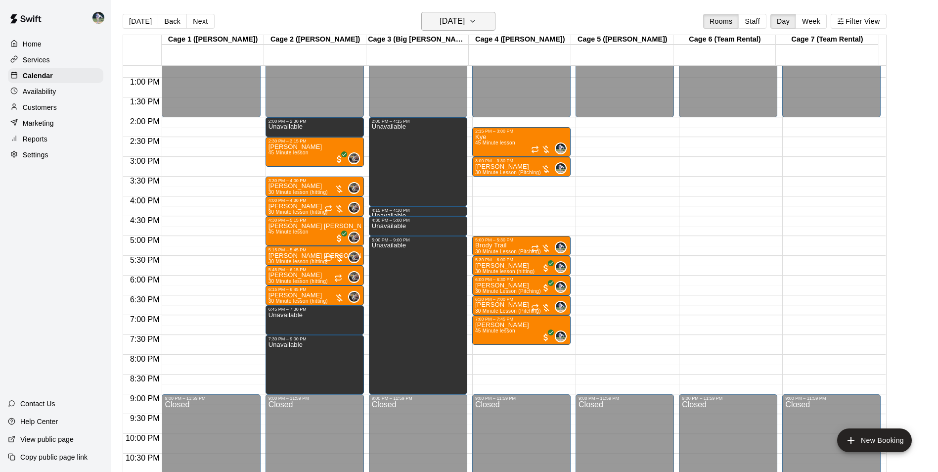
click at [440, 20] on h6 "[DATE]" at bounding box center [452, 21] width 25 height 14
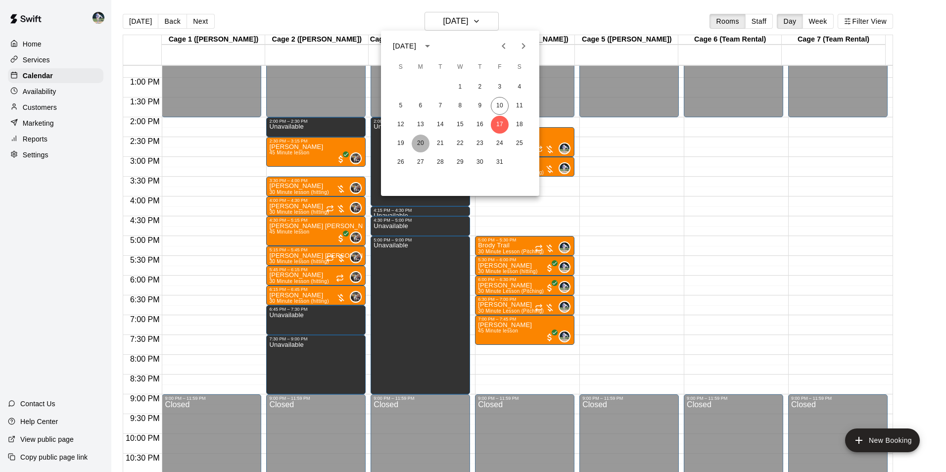
click at [414, 145] on button "20" at bounding box center [421, 144] width 18 height 18
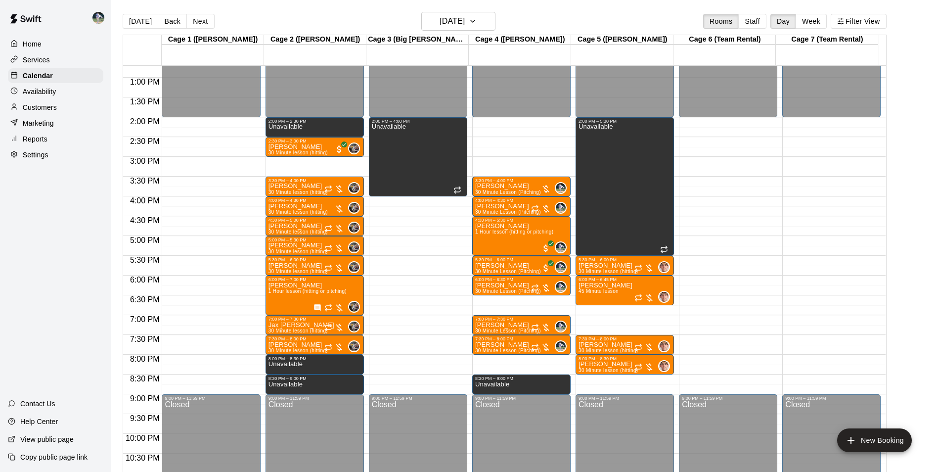
click at [443, 32] on div "[DATE] Back [DATE][DATE] Rooms Staff Day Week Filter View" at bounding box center [505, 23] width 764 height 23
click at [441, 27] on h6 "[DATE]" at bounding box center [452, 21] width 25 height 14
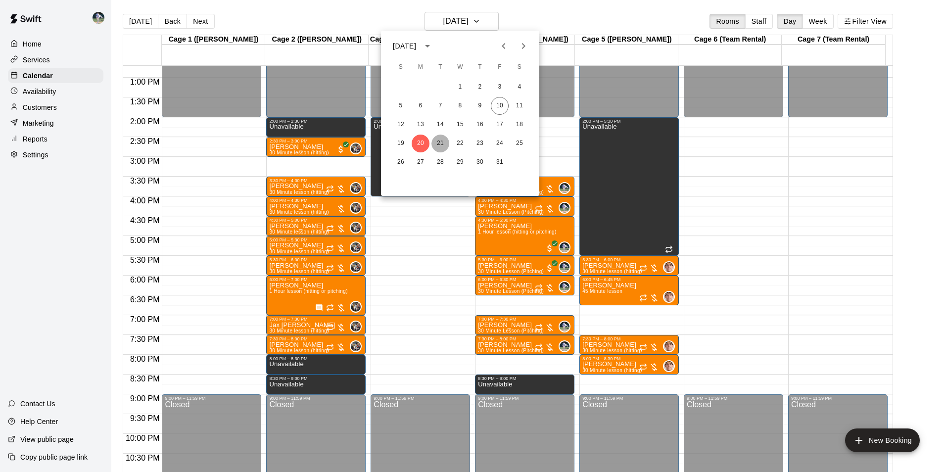
click at [445, 141] on button "21" at bounding box center [440, 144] width 18 height 18
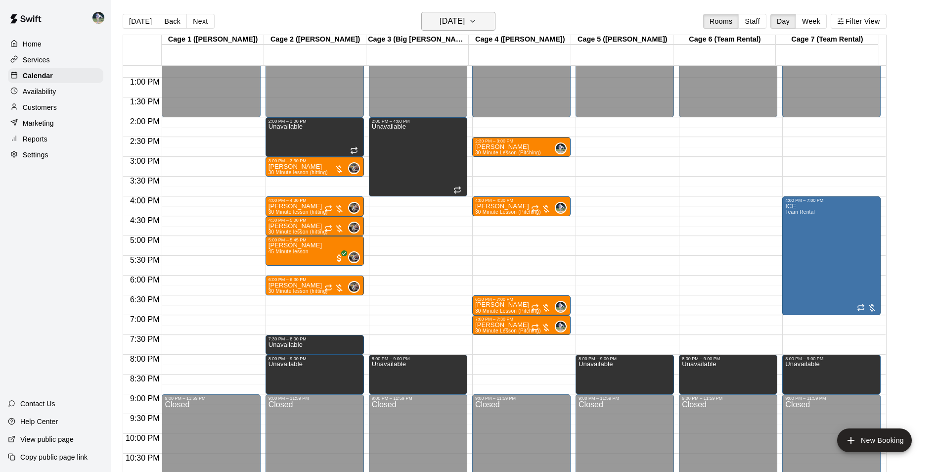
click at [440, 25] on h6 "[DATE]" at bounding box center [452, 21] width 25 height 14
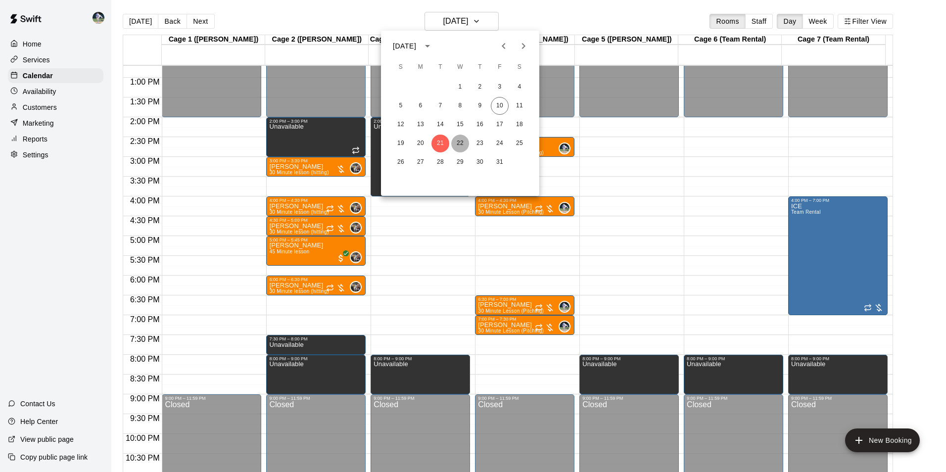
click at [459, 142] on button "22" at bounding box center [460, 144] width 18 height 18
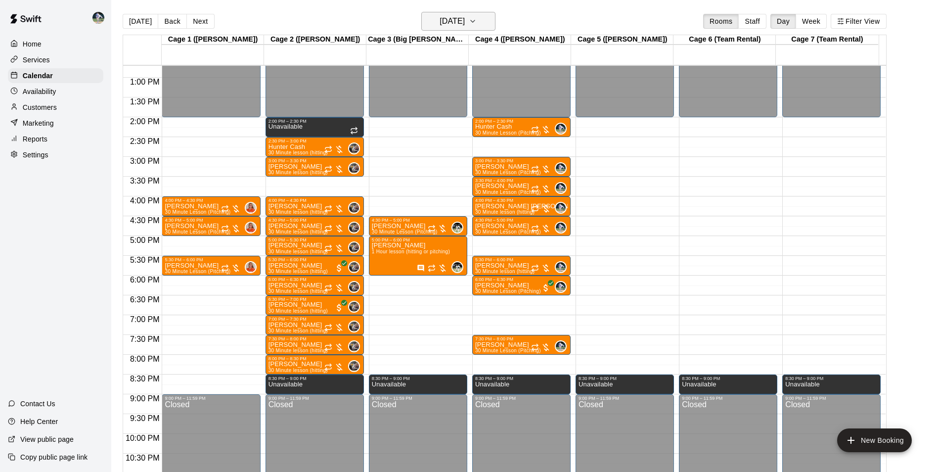
click at [440, 17] on h6 "[DATE]" at bounding box center [452, 21] width 25 height 14
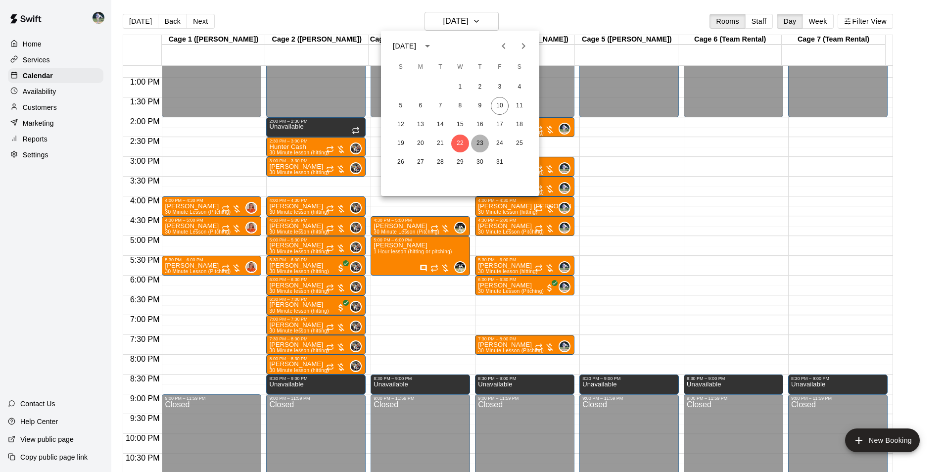
click at [477, 141] on button "23" at bounding box center [480, 144] width 18 height 18
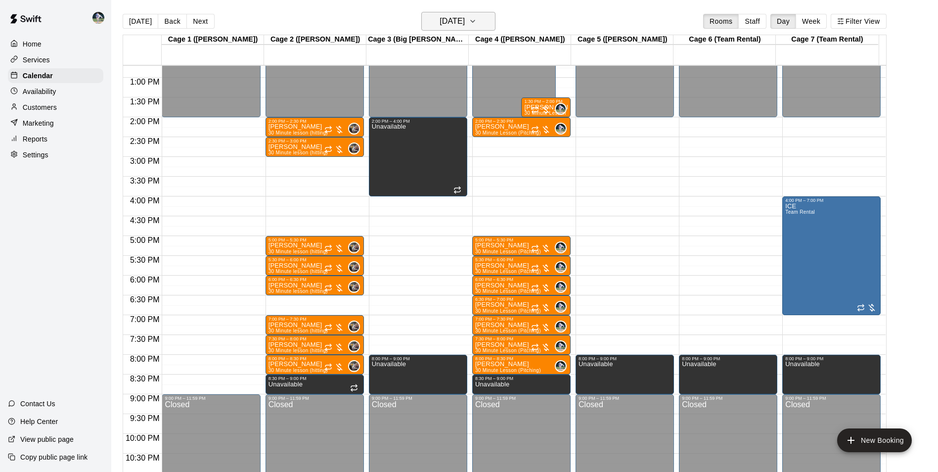
click at [446, 21] on h6 "[DATE]" at bounding box center [452, 21] width 25 height 14
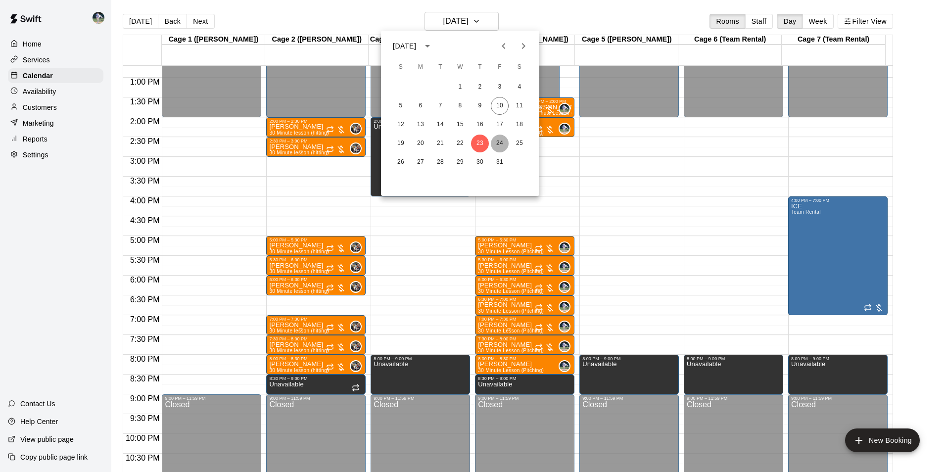
click at [505, 146] on button "24" at bounding box center [500, 144] width 18 height 18
